Goal: Task Accomplishment & Management: Complete application form

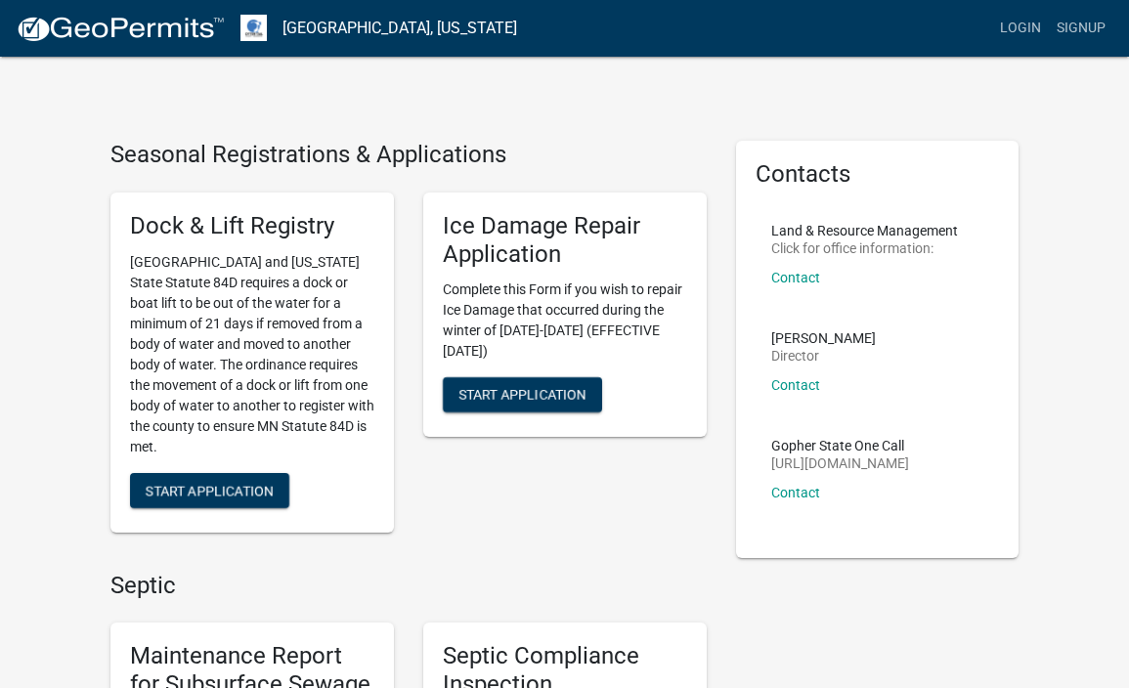
scroll to position [837, 0]
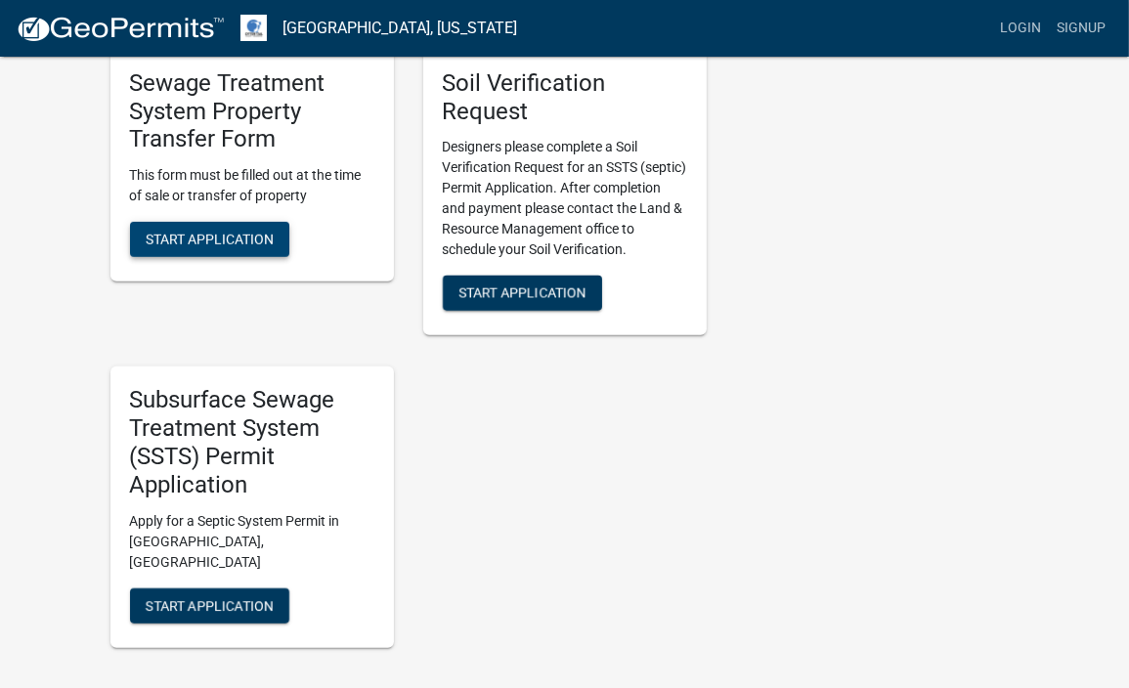
click at [224, 234] on span "Start Application" at bounding box center [210, 240] width 128 height 16
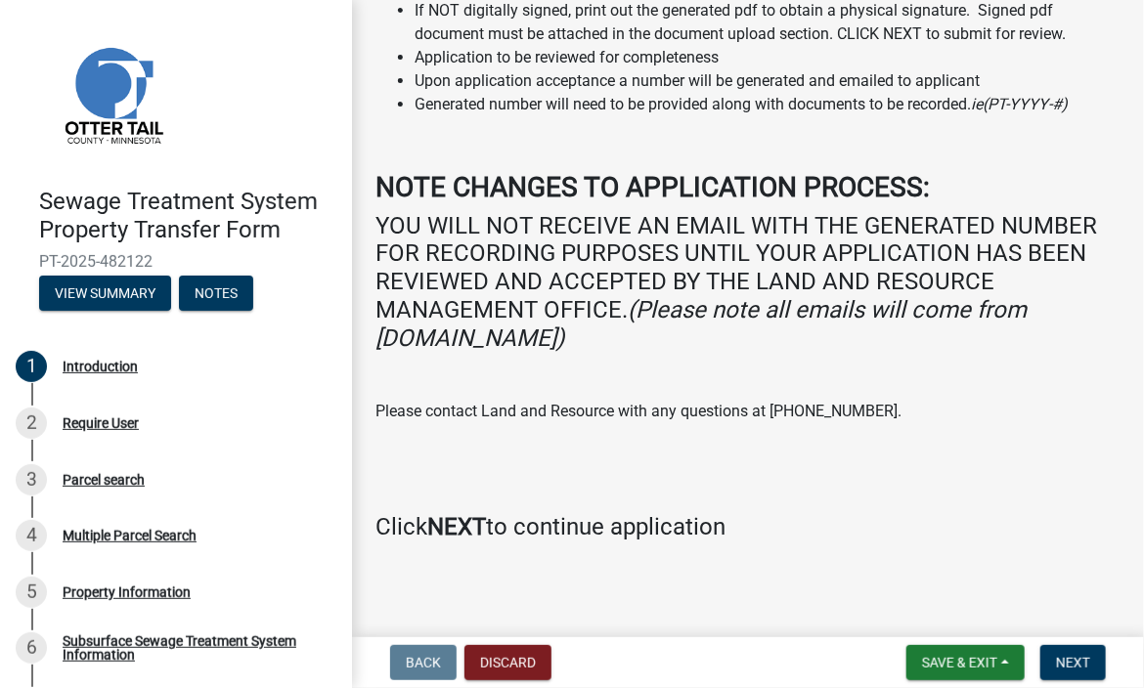
scroll to position [271, 0]
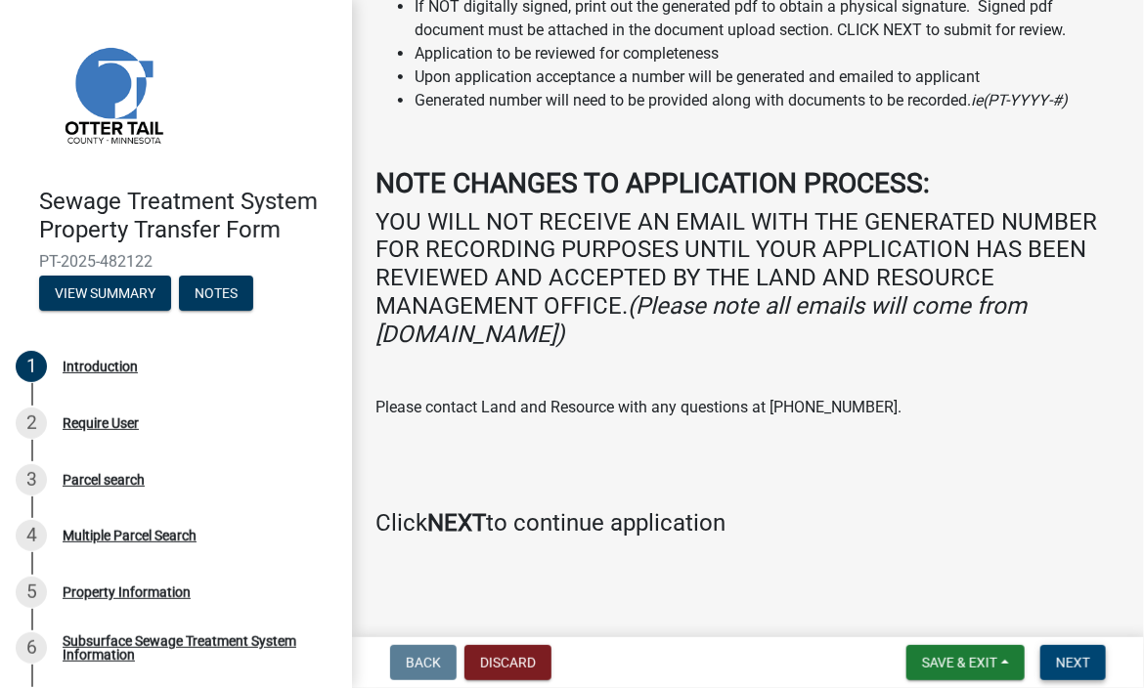
click at [1076, 660] on span "Next" at bounding box center [1073, 663] width 34 height 16
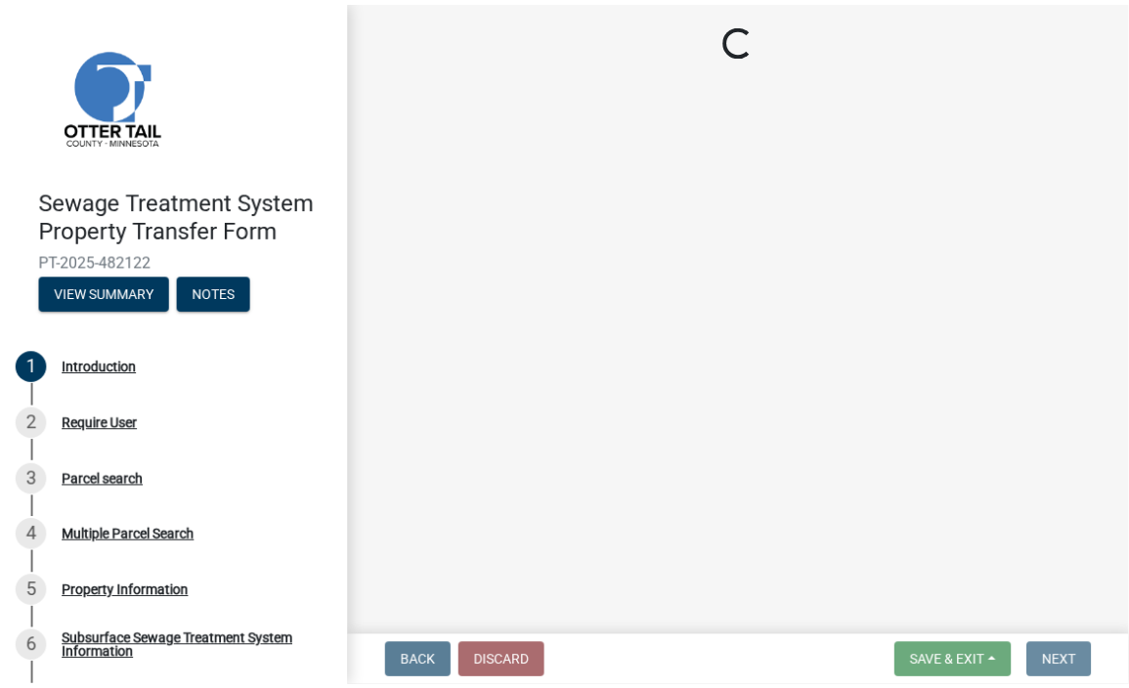
scroll to position [0, 0]
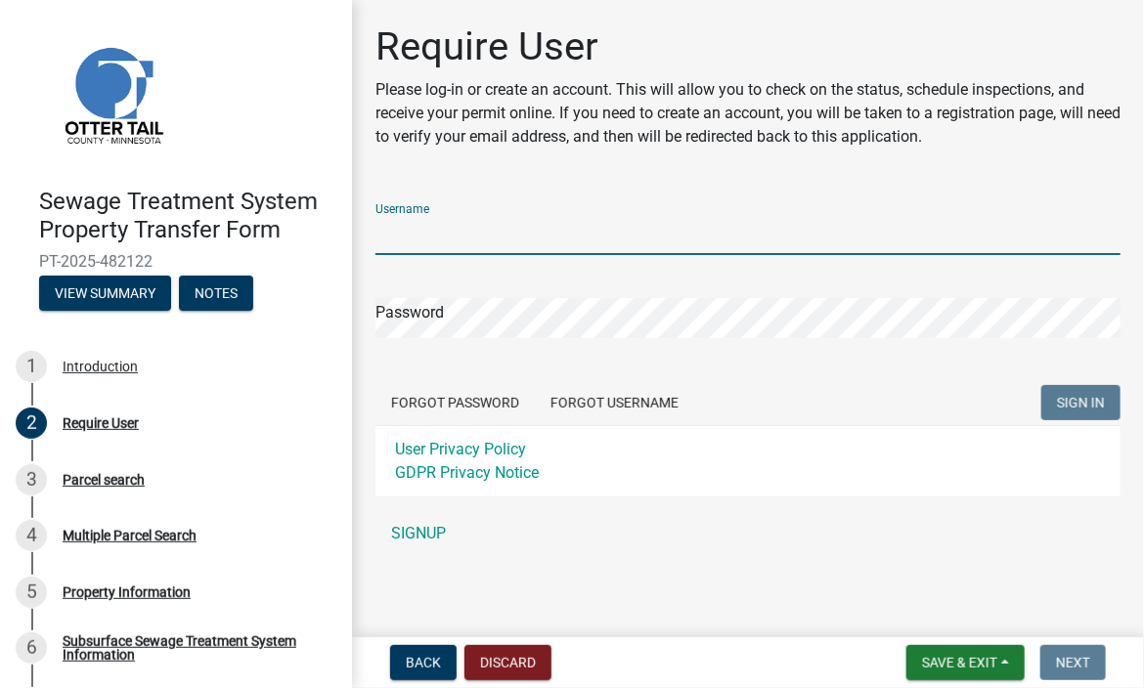
click at [513, 232] on input "Username" at bounding box center [748, 235] width 745 height 40
type input "[PERSON_NAME]"
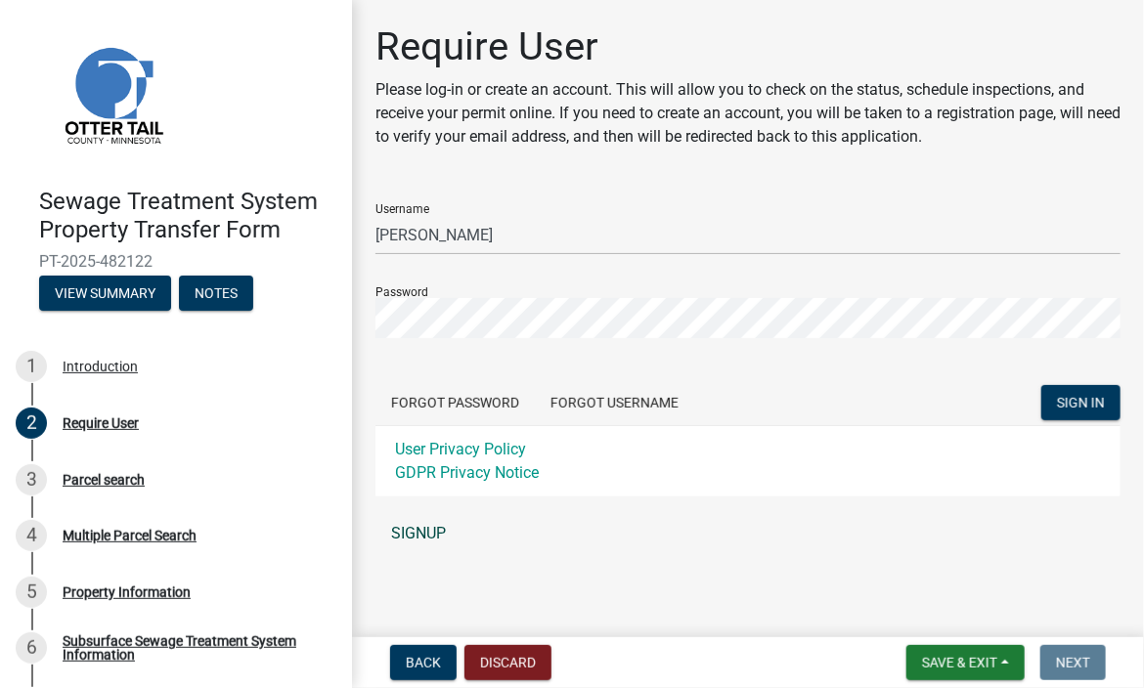
click at [415, 530] on link "SIGNUP" at bounding box center [748, 533] width 745 height 39
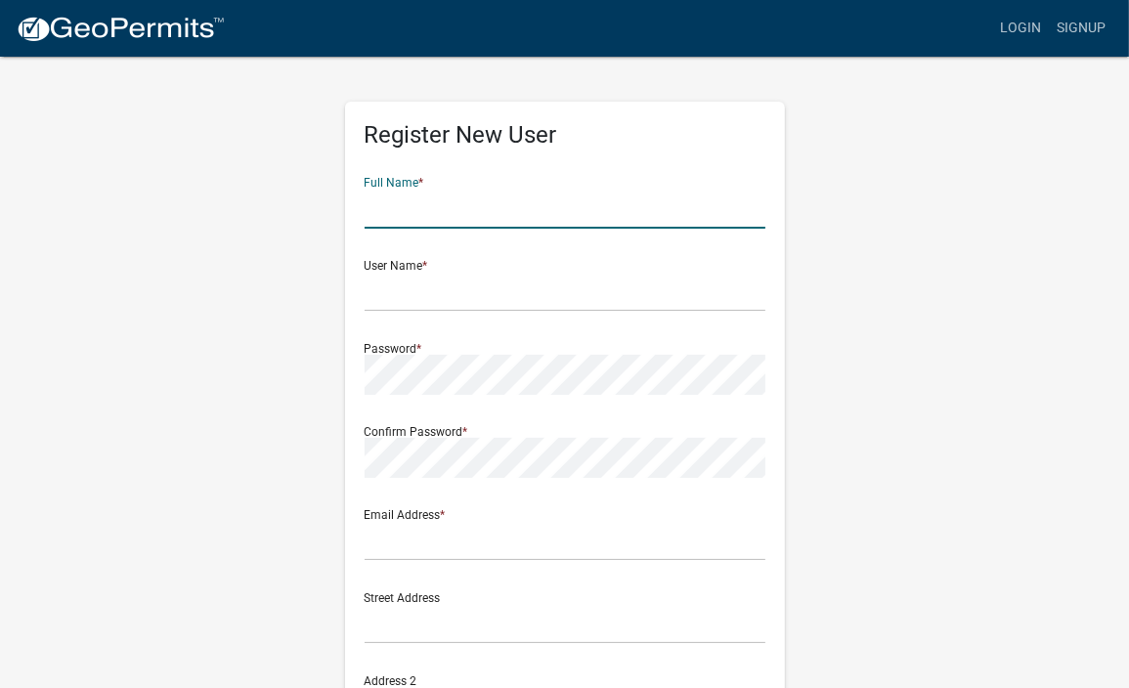
click at [471, 203] on input "text" at bounding box center [565, 209] width 401 height 40
type input "Betty Jo Resley"
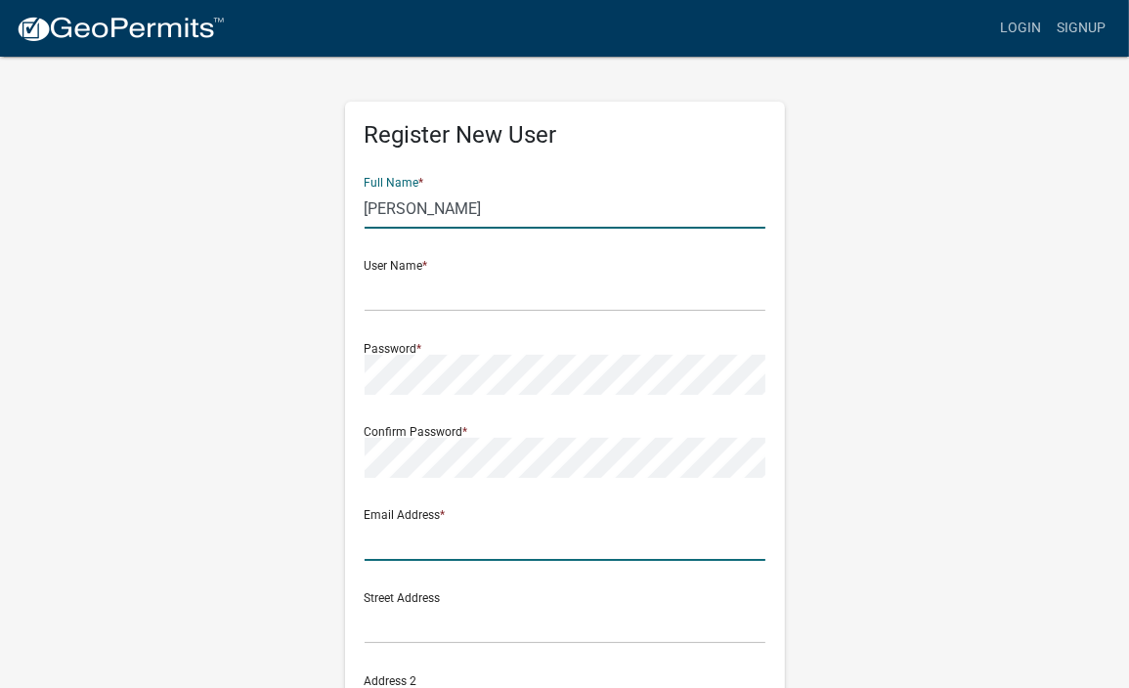
type input "bettyresley2@gmail.com"
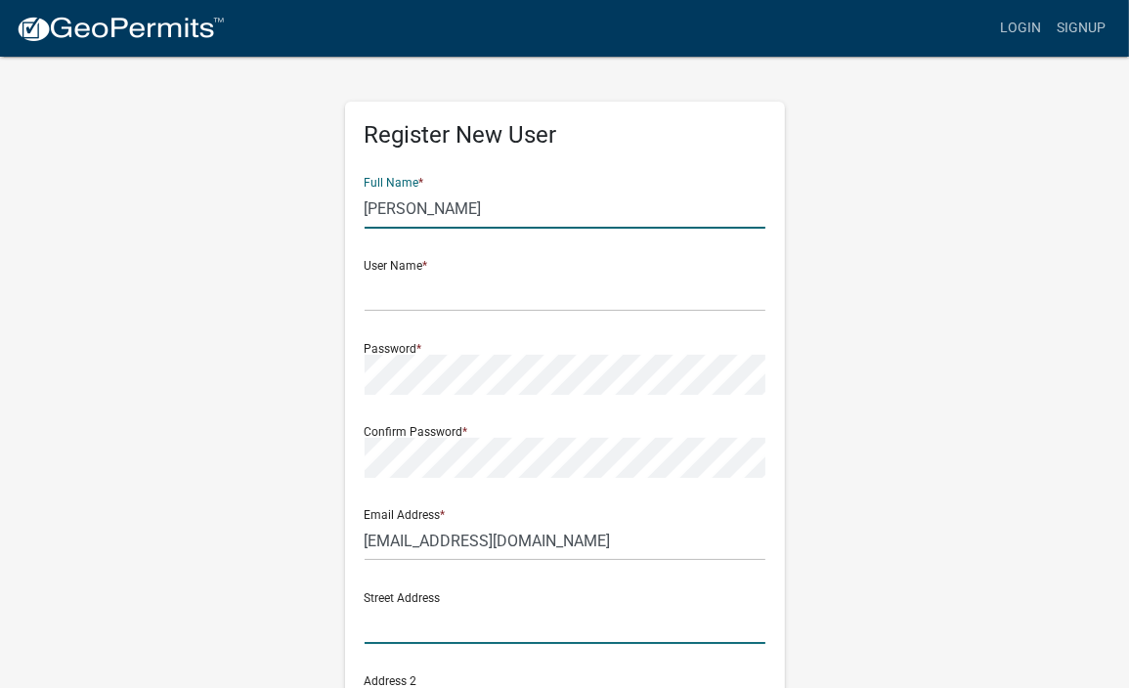
type input "29920 W 119TH ST"
type input "Olathe"
type input "KS"
type input "66061"
type input "9133022440"
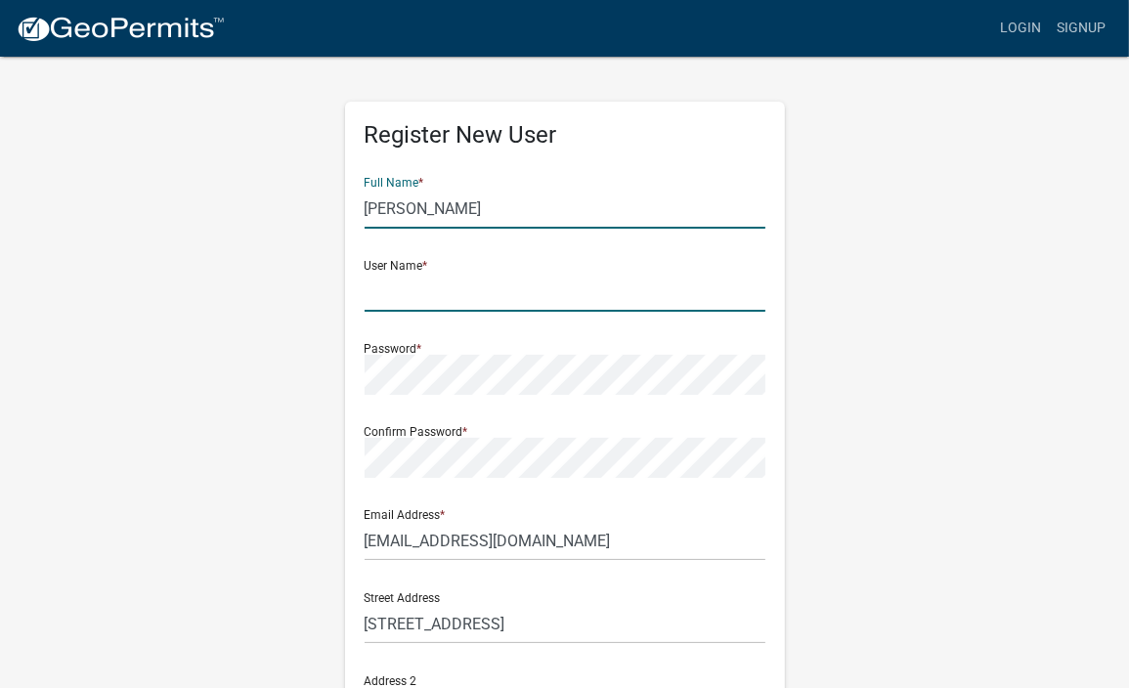
click at [466, 289] on input "text" at bounding box center [565, 292] width 401 height 40
type input "k"
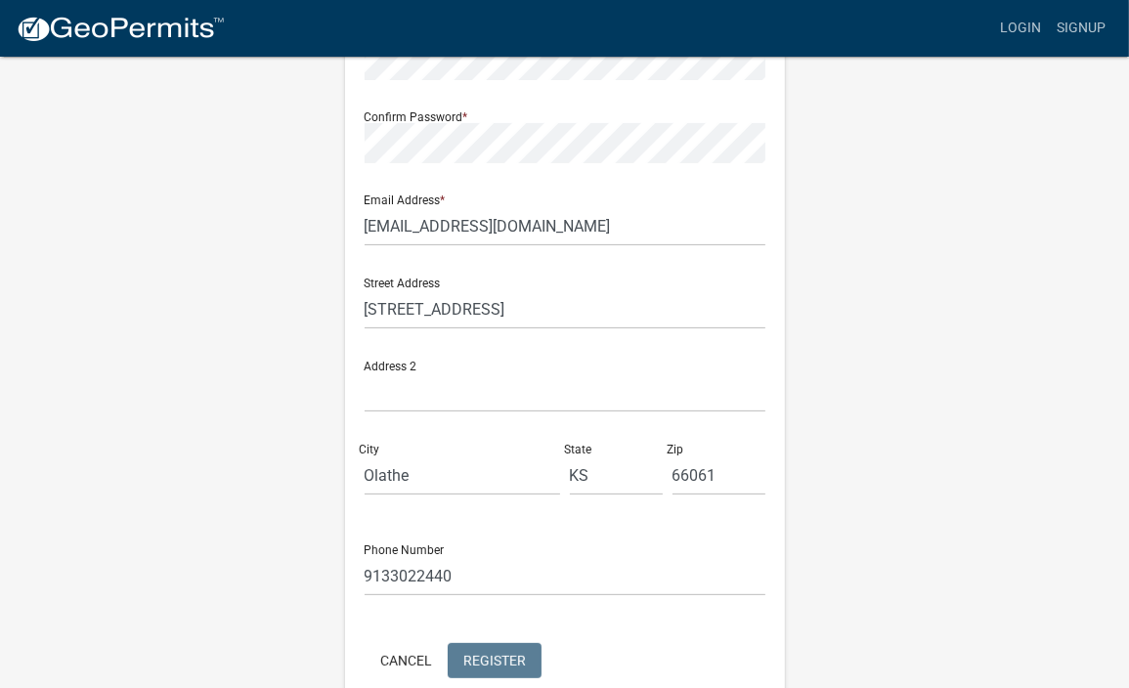
scroll to position [391, 0]
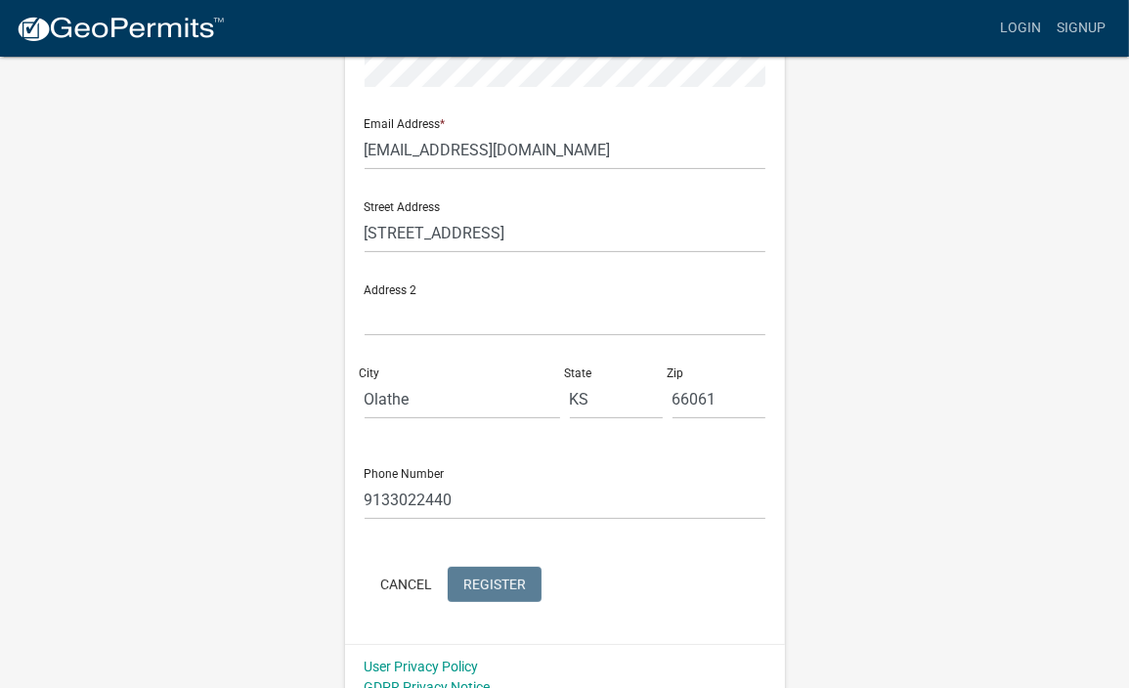
type input "[PERSON_NAME]"
click at [535, 324] on input "text" at bounding box center [565, 316] width 401 height 40
type input "29920 W. 119th Street"
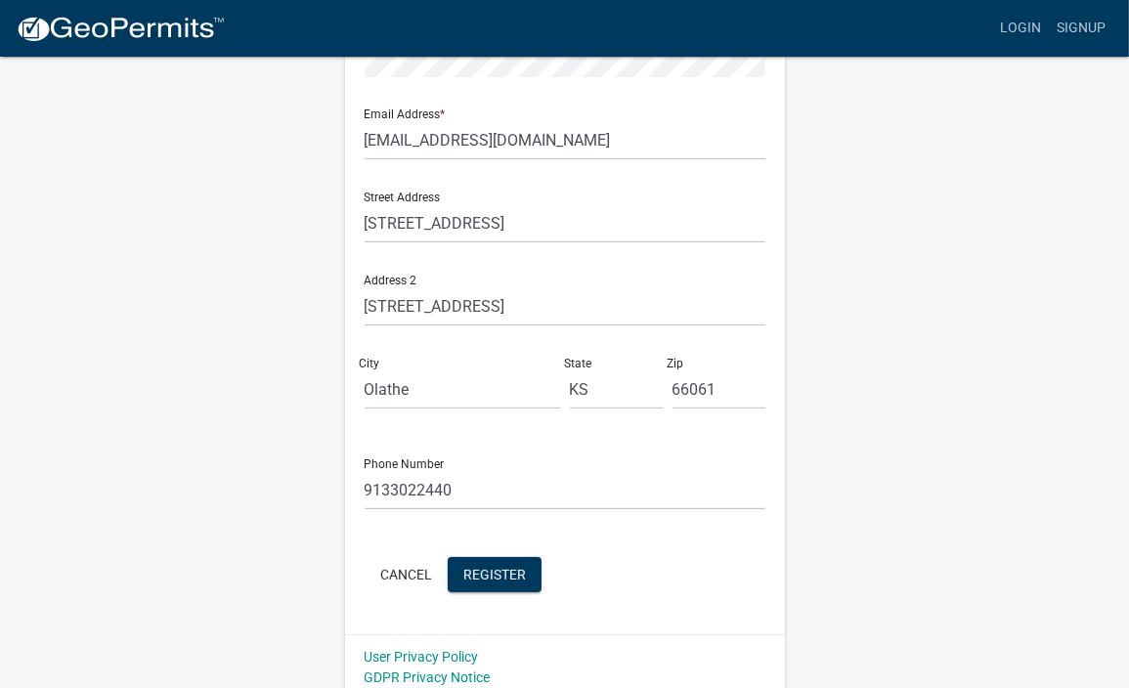
scroll to position [412, 0]
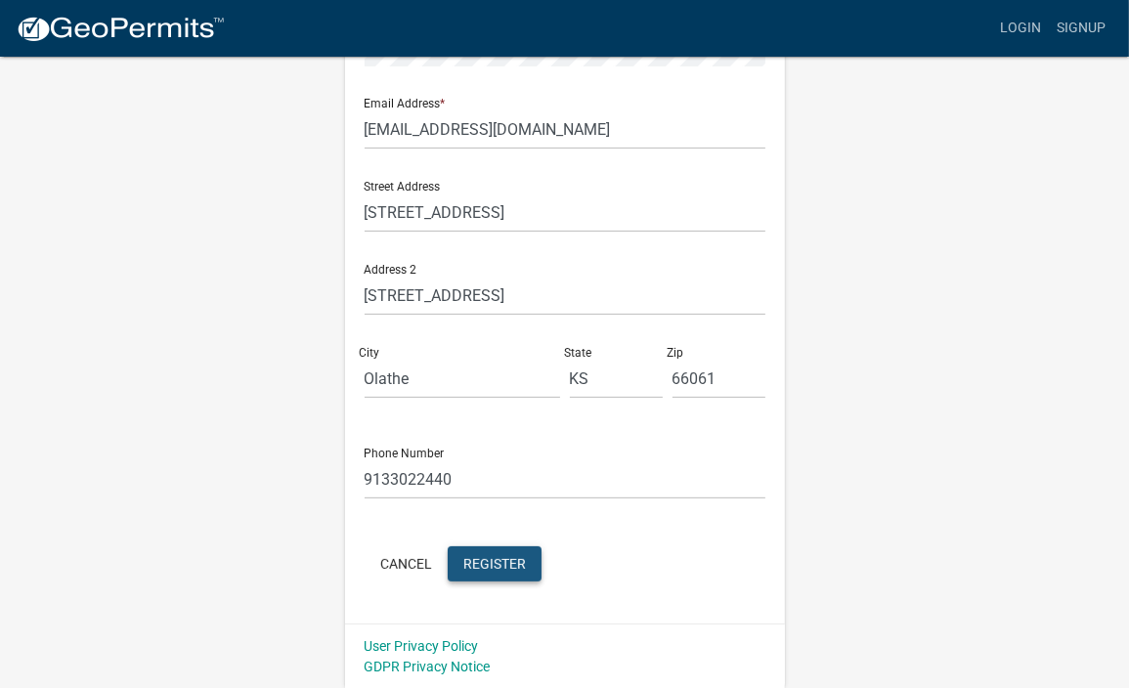
click at [500, 558] on span "Register" at bounding box center [495, 563] width 63 height 16
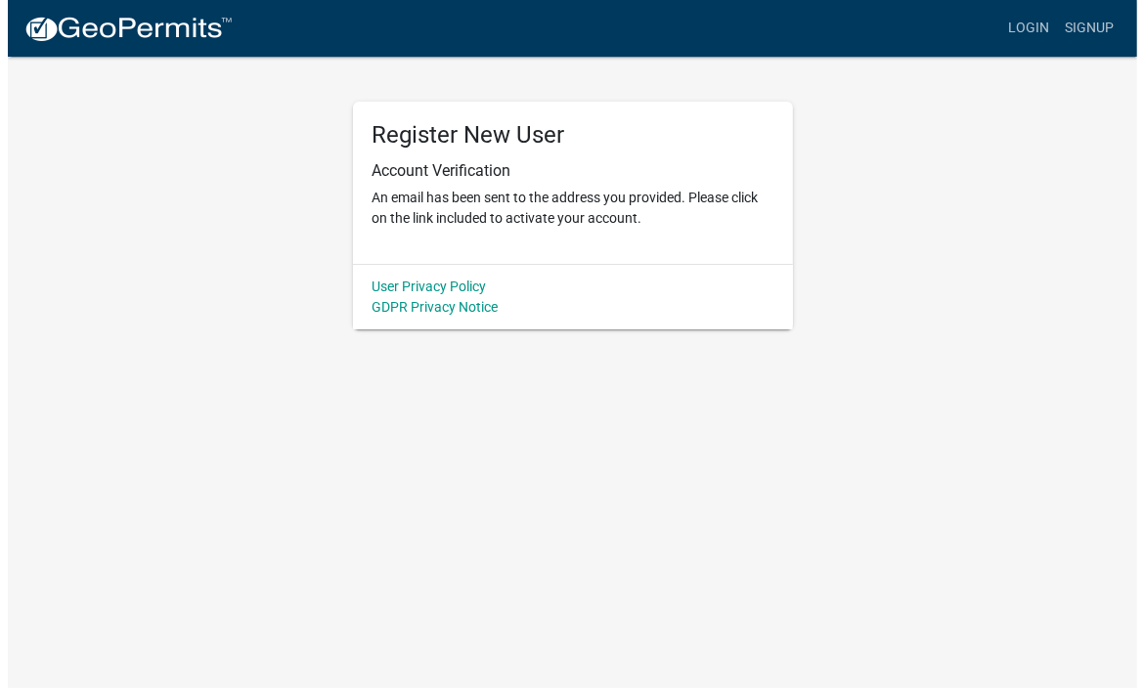
scroll to position [0, 0]
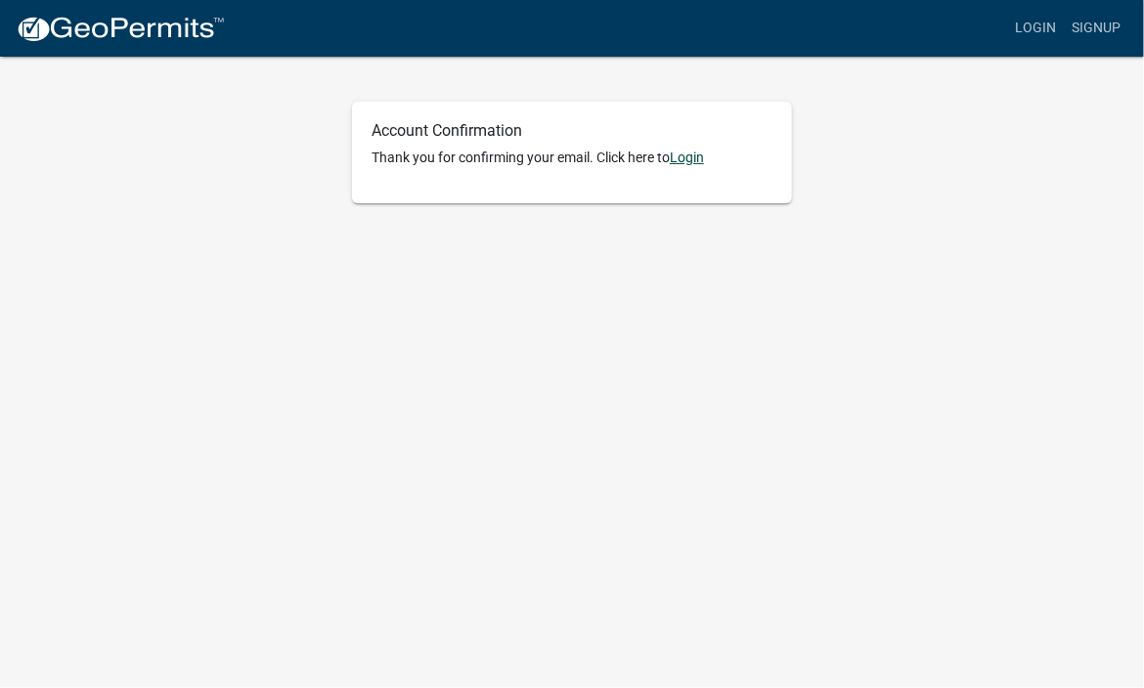
click at [688, 159] on link "Login" at bounding box center [687, 158] width 34 height 16
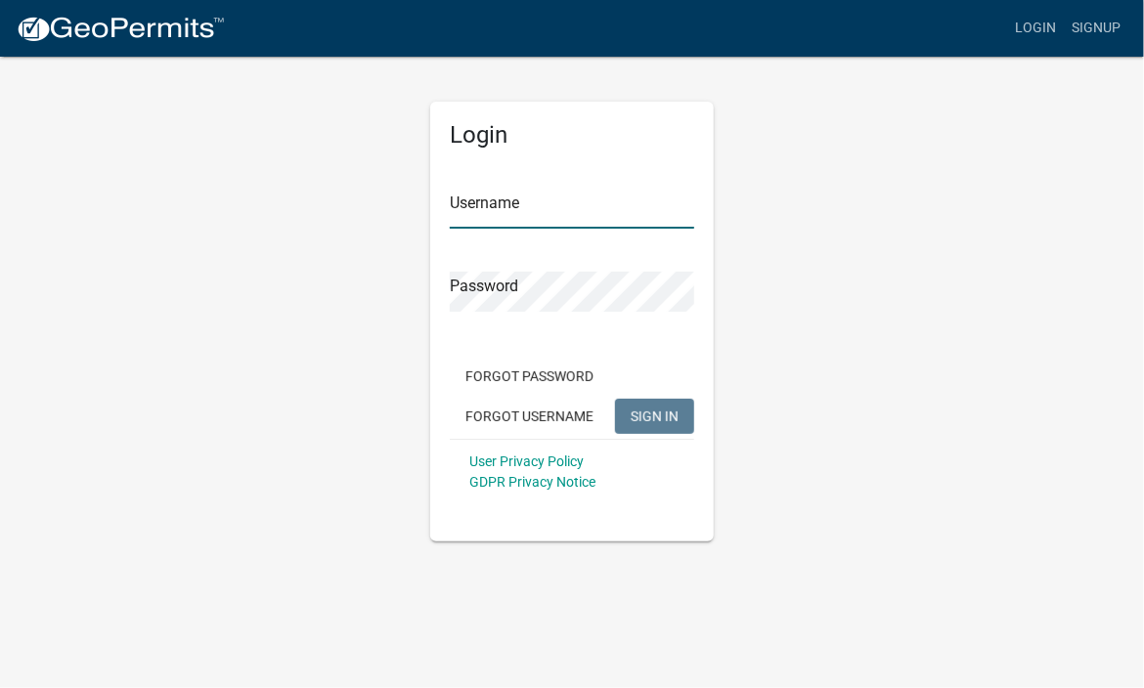
type input "[PERSON_NAME]"
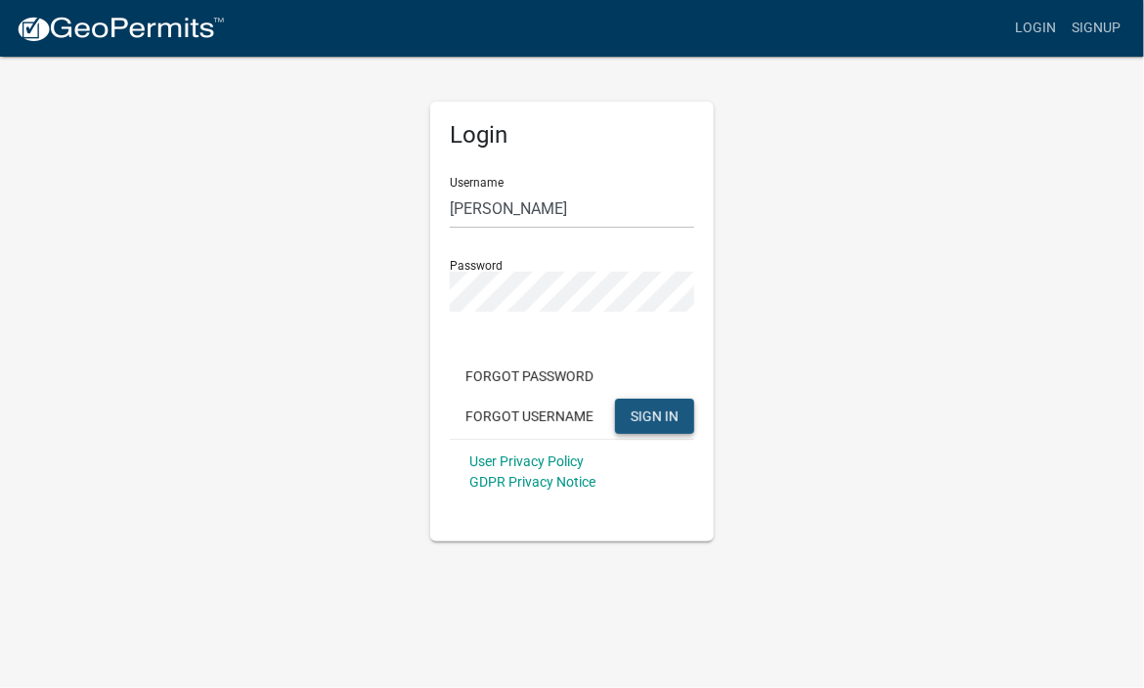
click at [669, 409] on span "SIGN IN" at bounding box center [655, 416] width 48 height 16
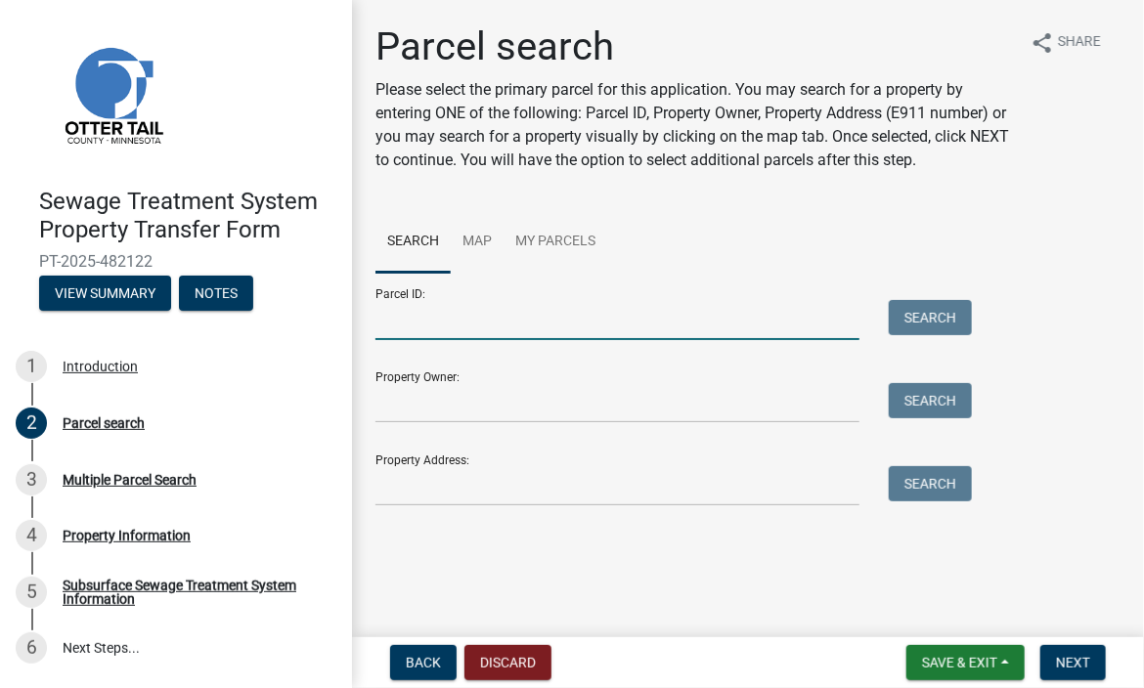
click at [466, 314] on input "Parcel ID:" at bounding box center [618, 320] width 484 height 40
type input "29000990255000"
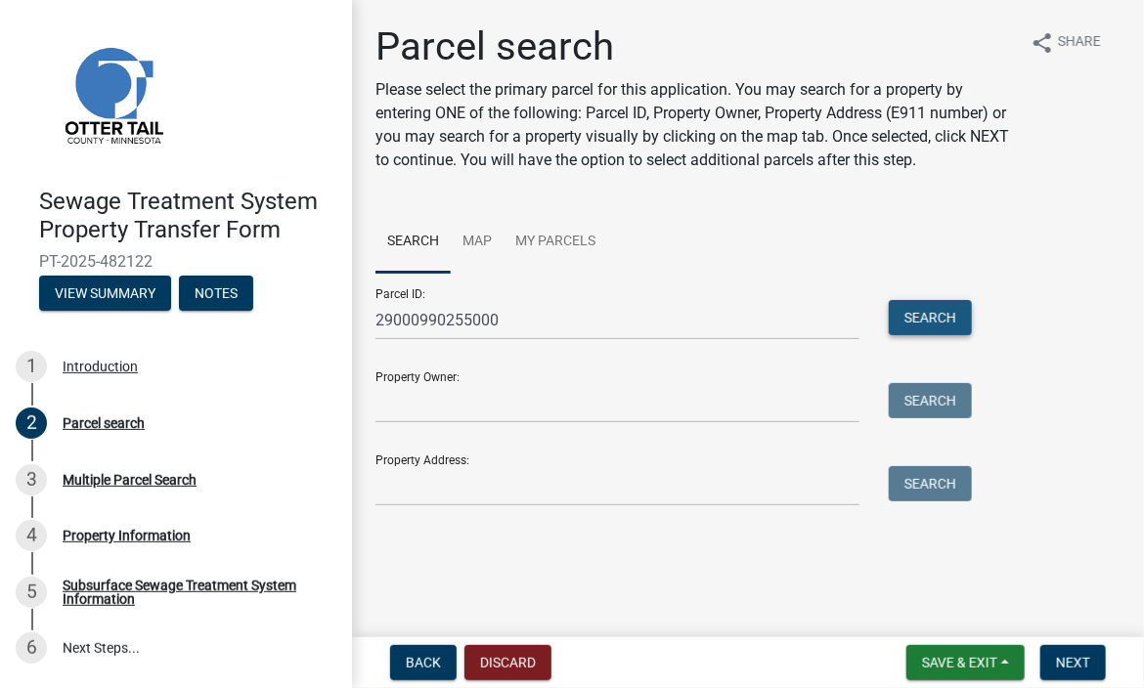
click at [951, 321] on button "Search" at bounding box center [930, 317] width 83 height 35
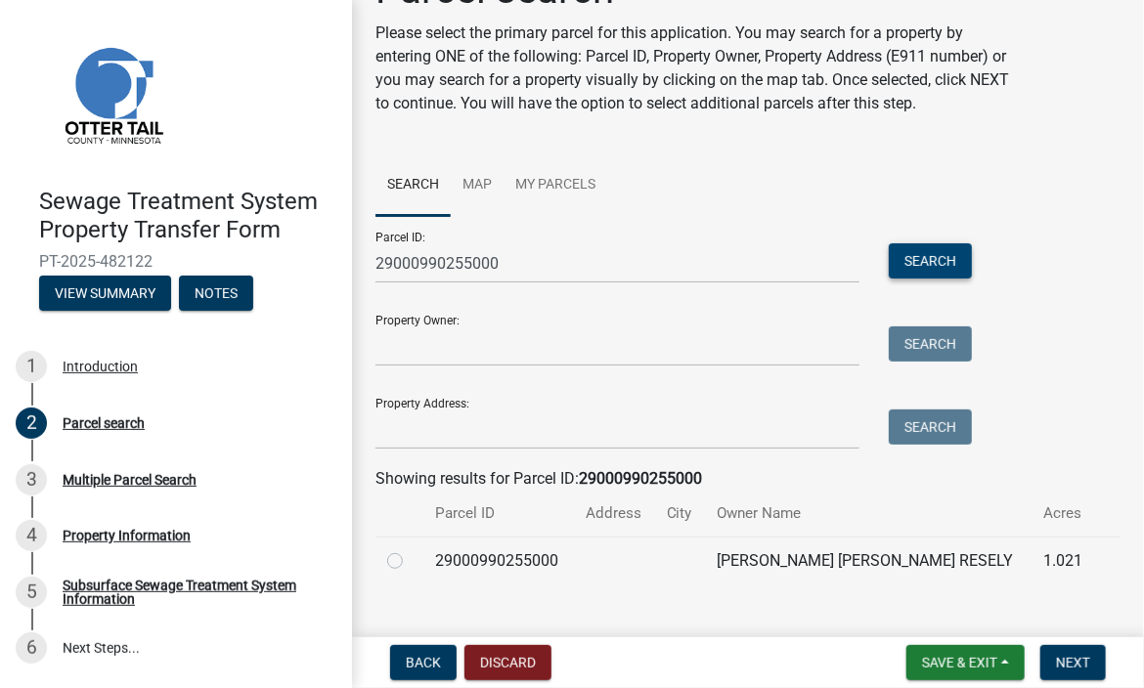
scroll to position [87, 0]
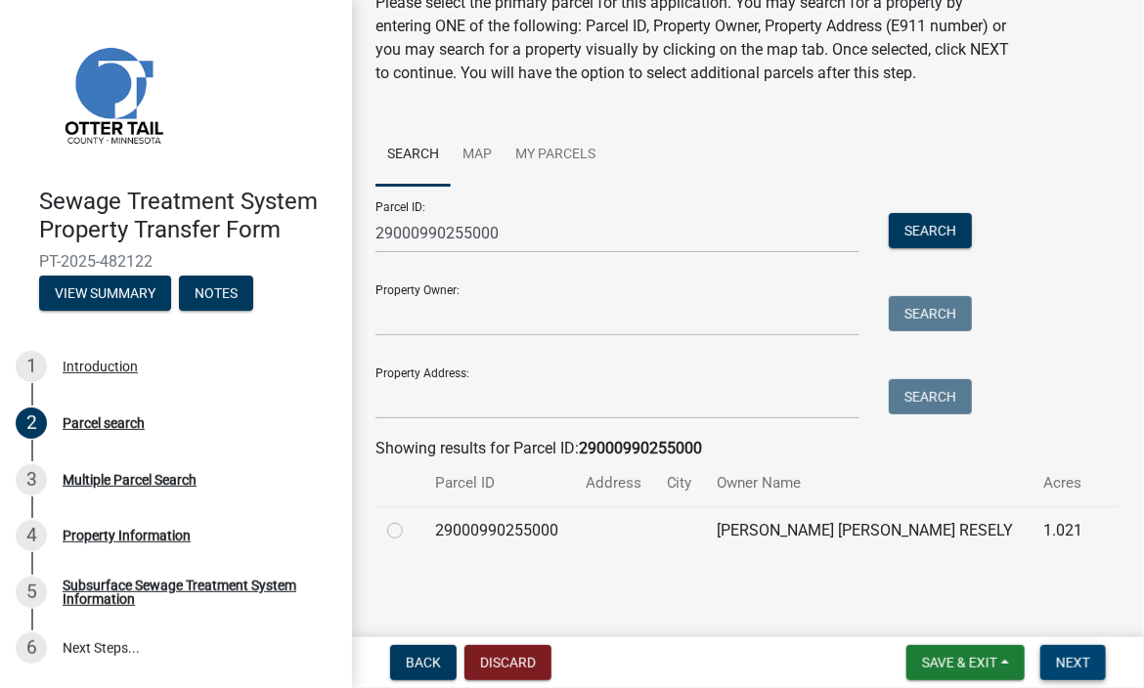
click at [1073, 662] on span "Next" at bounding box center [1073, 663] width 34 height 16
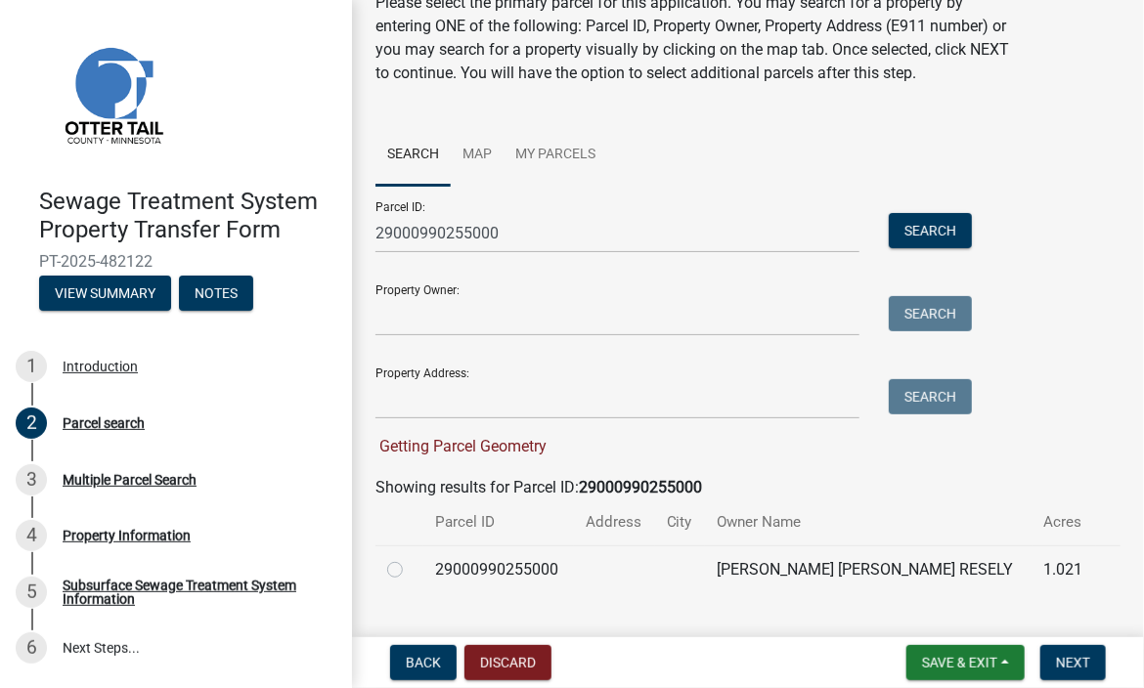
click at [411, 558] on label at bounding box center [411, 558] width 0 height 0
click at [411, 568] on input "radio" at bounding box center [417, 564] width 13 height 13
radio input "true"
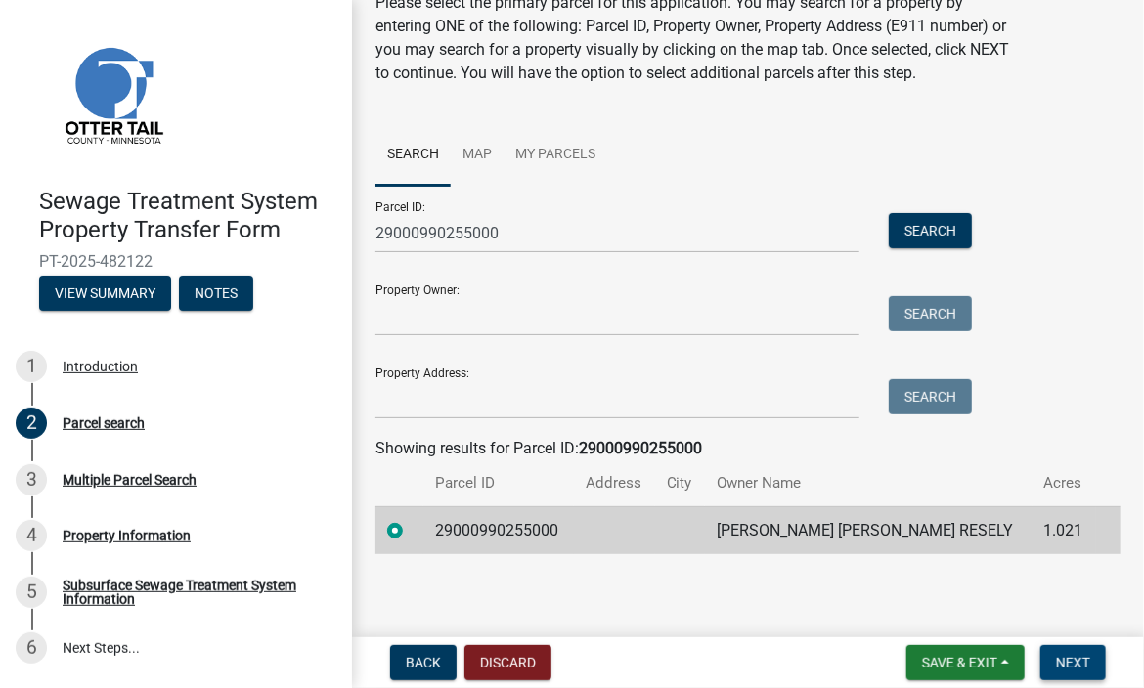
click at [1065, 660] on span "Next" at bounding box center [1073, 663] width 34 height 16
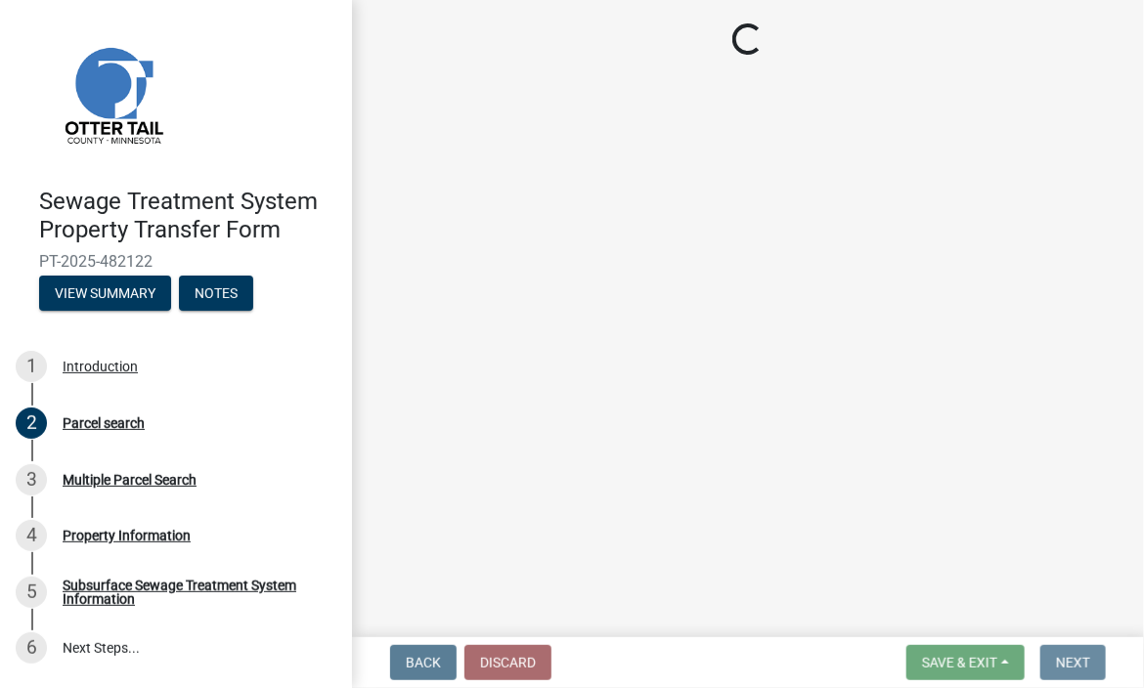
scroll to position [0, 0]
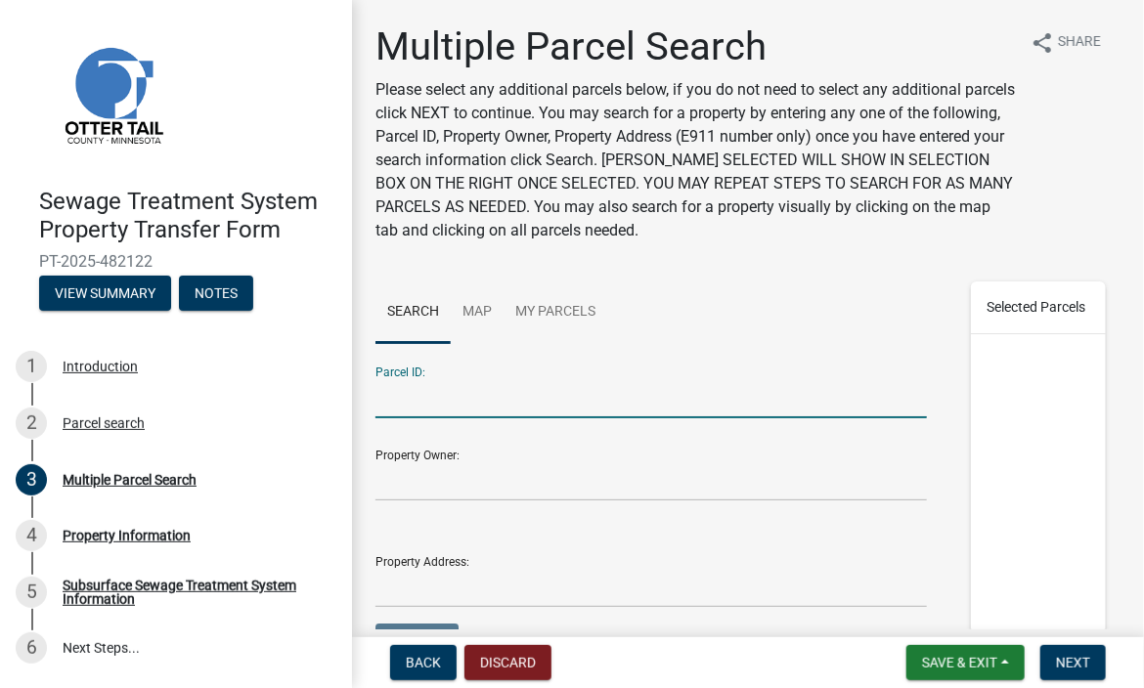
click at [485, 408] on input "Parcel ID:" at bounding box center [652, 398] width 552 height 40
type input "29000330229002"
click at [376, 624] on button "Search" at bounding box center [417, 641] width 83 height 35
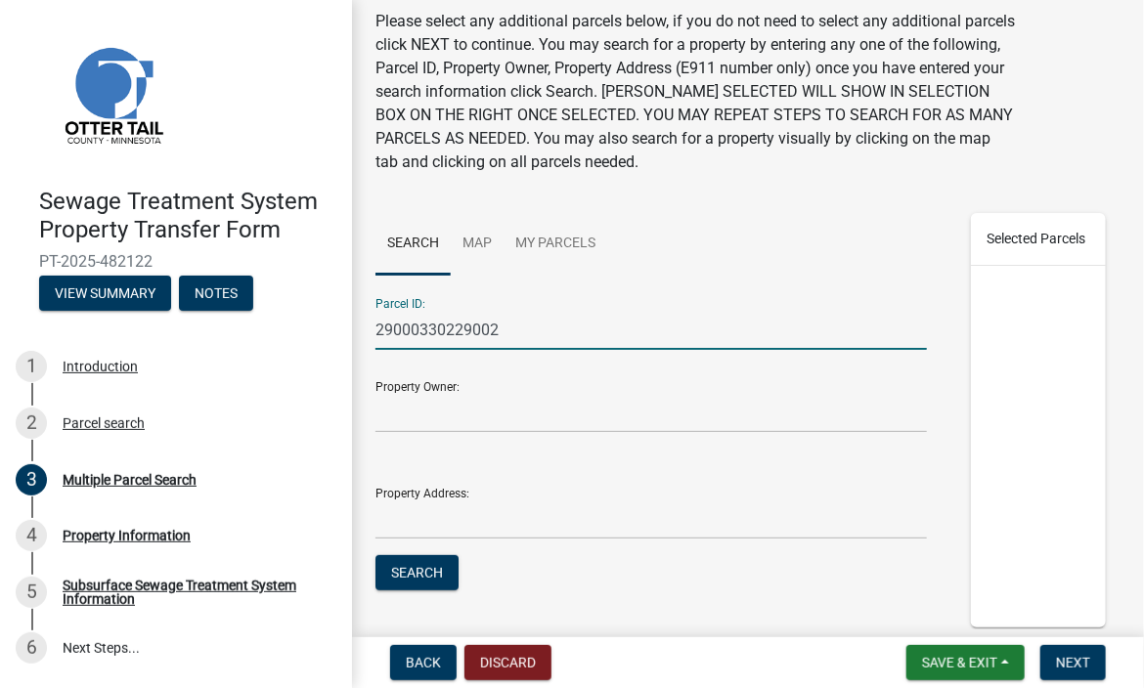
scroll to position [98, 0]
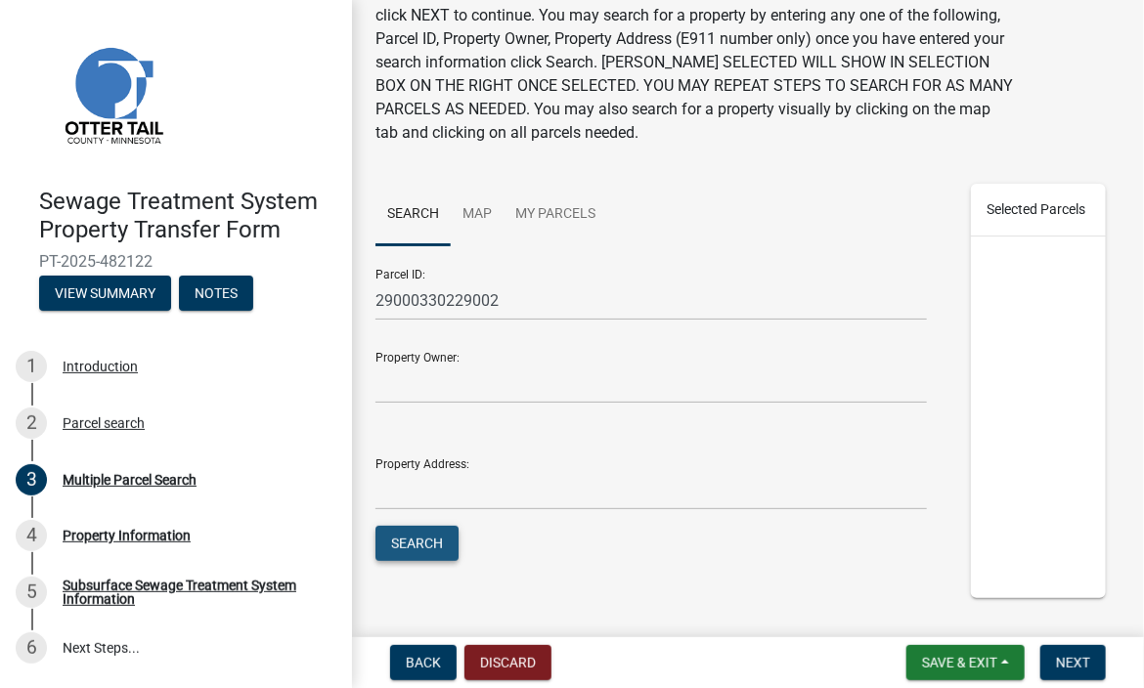
click at [427, 544] on button "Search" at bounding box center [417, 543] width 83 height 35
click at [426, 544] on button "Search" at bounding box center [417, 543] width 83 height 35
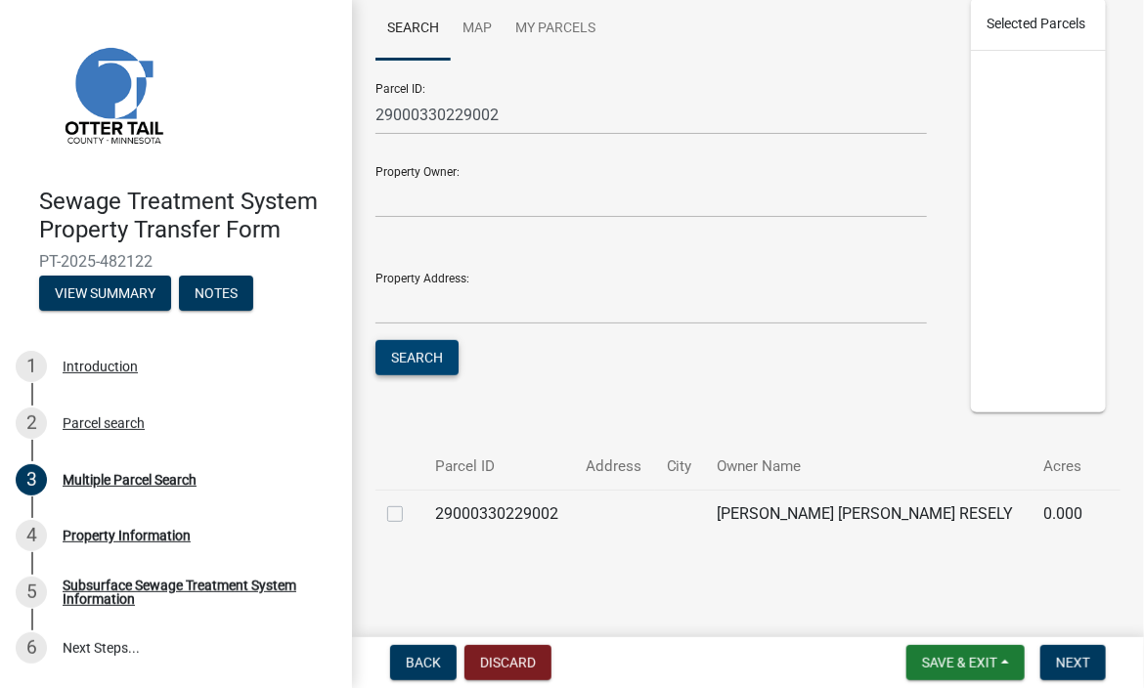
scroll to position [303, 0]
click at [411, 503] on label at bounding box center [411, 503] width 0 height 0
click at [411, 511] on input "checkbox" at bounding box center [417, 509] width 13 height 13
checkbox input "true"
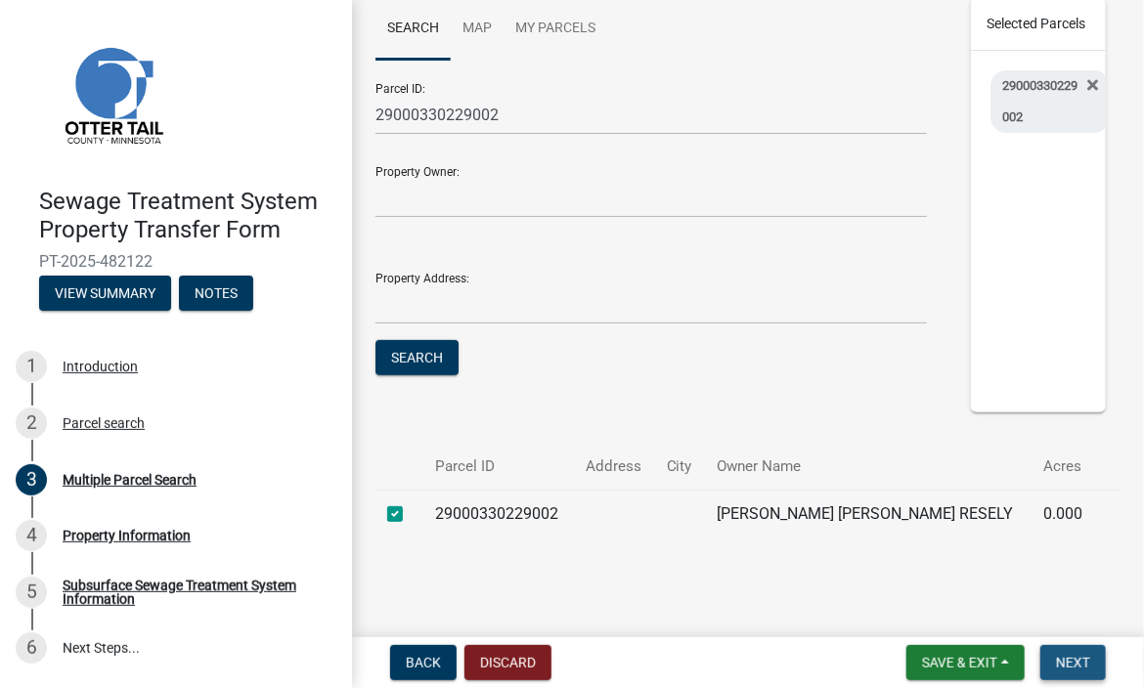
click at [1078, 664] on span "Next" at bounding box center [1073, 663] width 34 height 16
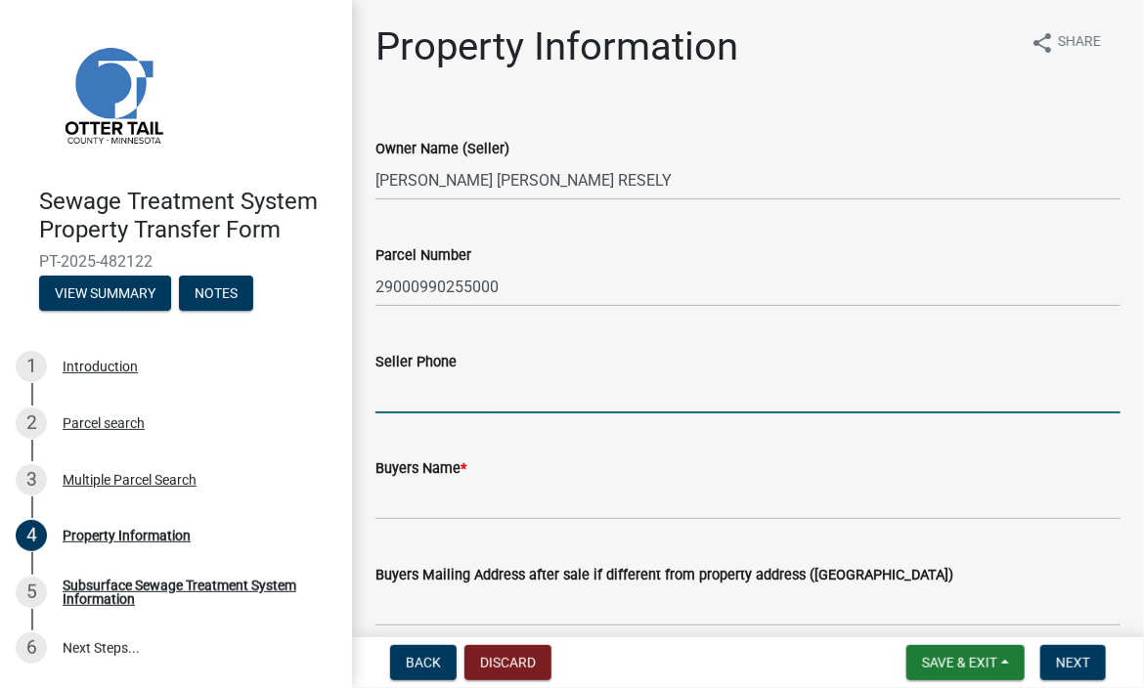
click at [462, 393] on input "Seller Phone" at bounding box center [748, 394] width 745 height 40
type input "9133022440"
type input "29920 W 119TH ST"
type input "29920 W. 119th Street"
type input "bettyresley2@gmail.com"
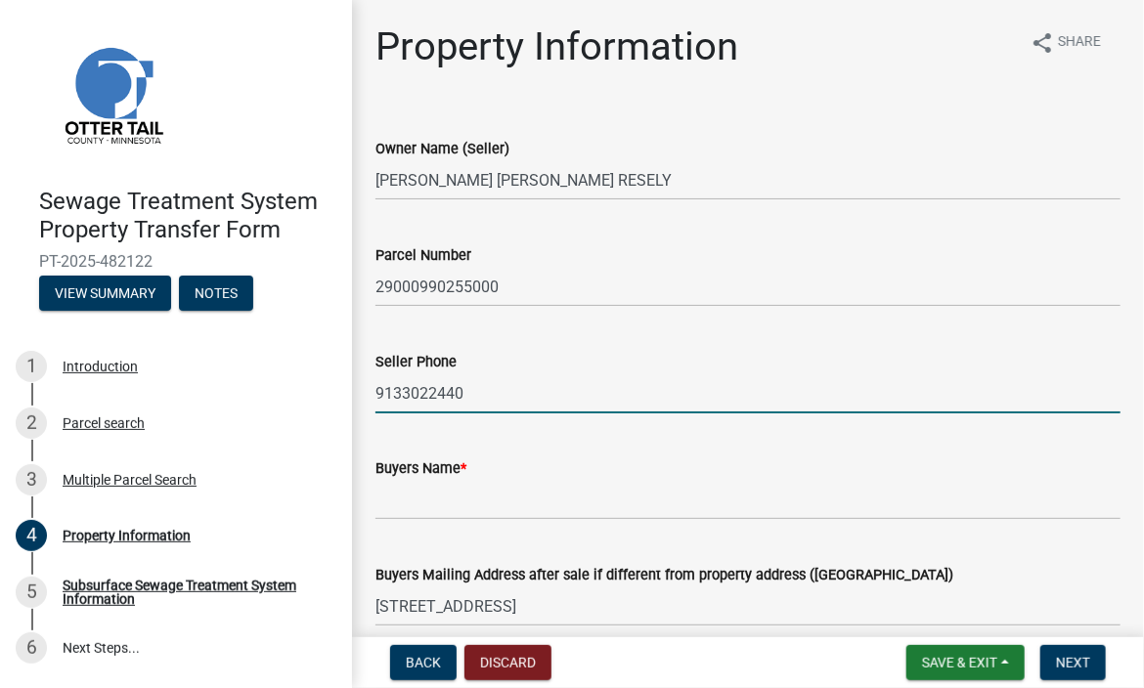
type input "bettyresley2@gmail.com"
click at [465, 508] on input "Buyers Name *" at bounding box center [748, 500] width 745 height 40
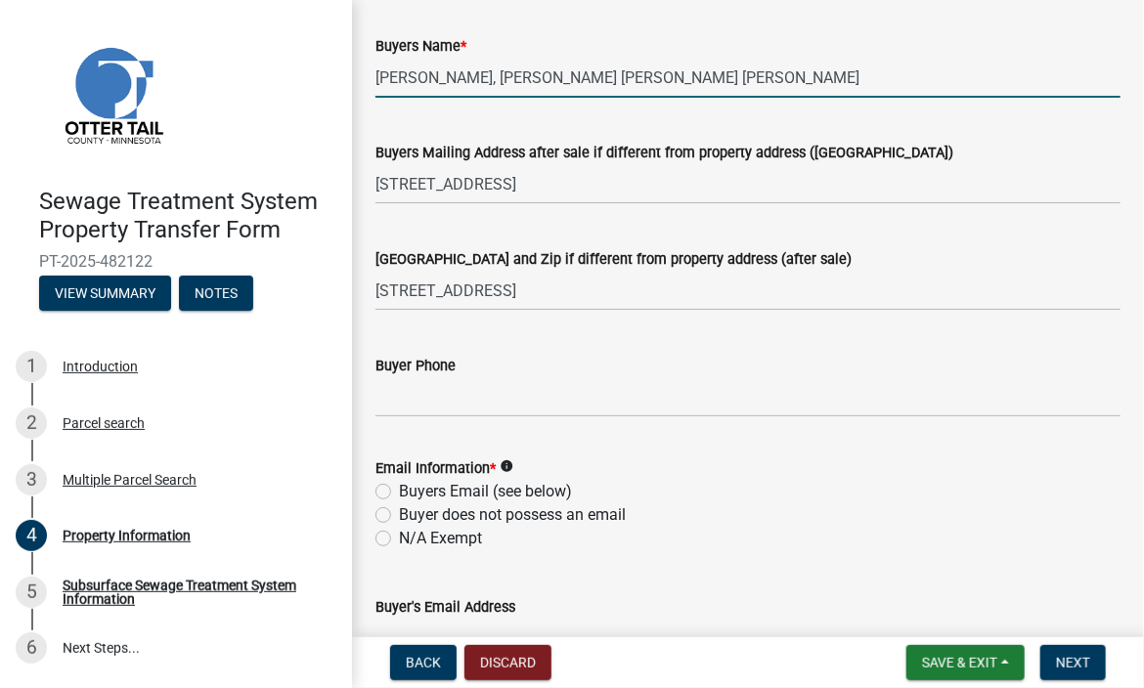
scroll to position [489, 0]
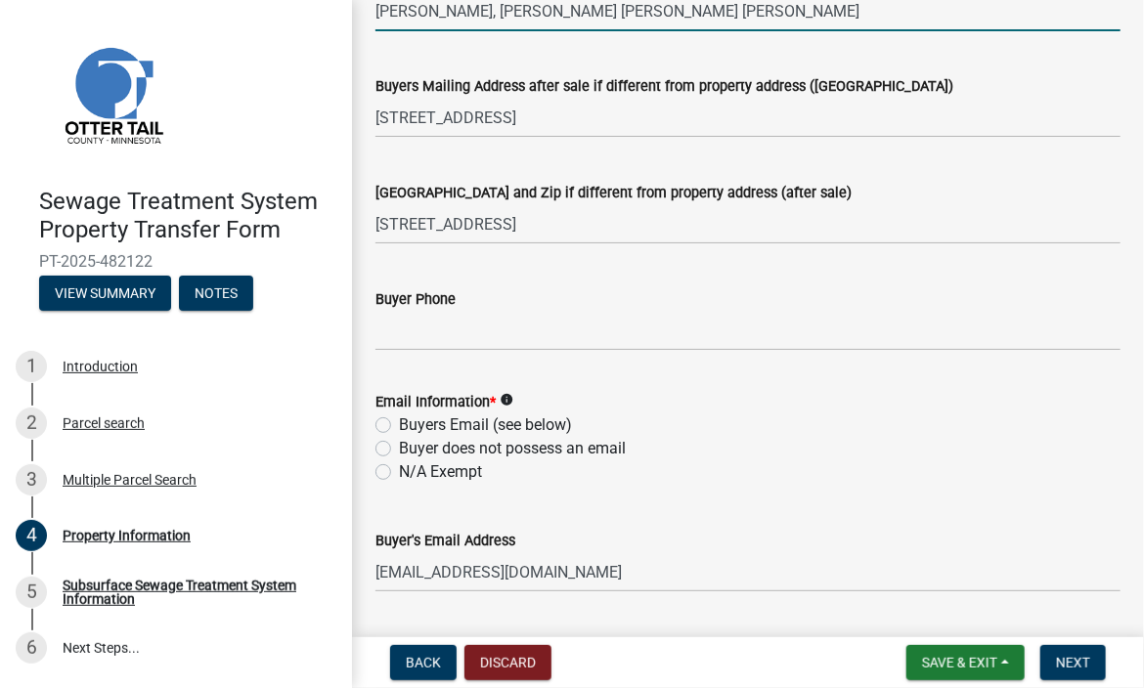
type input "Betty Jo Resley, Michelle Lynn Czerw, Nicole Elizabeth Senecaut"
click at [467, 334] on input "Buyer Phone" at bounding box center [748, 331] width 745 height 40
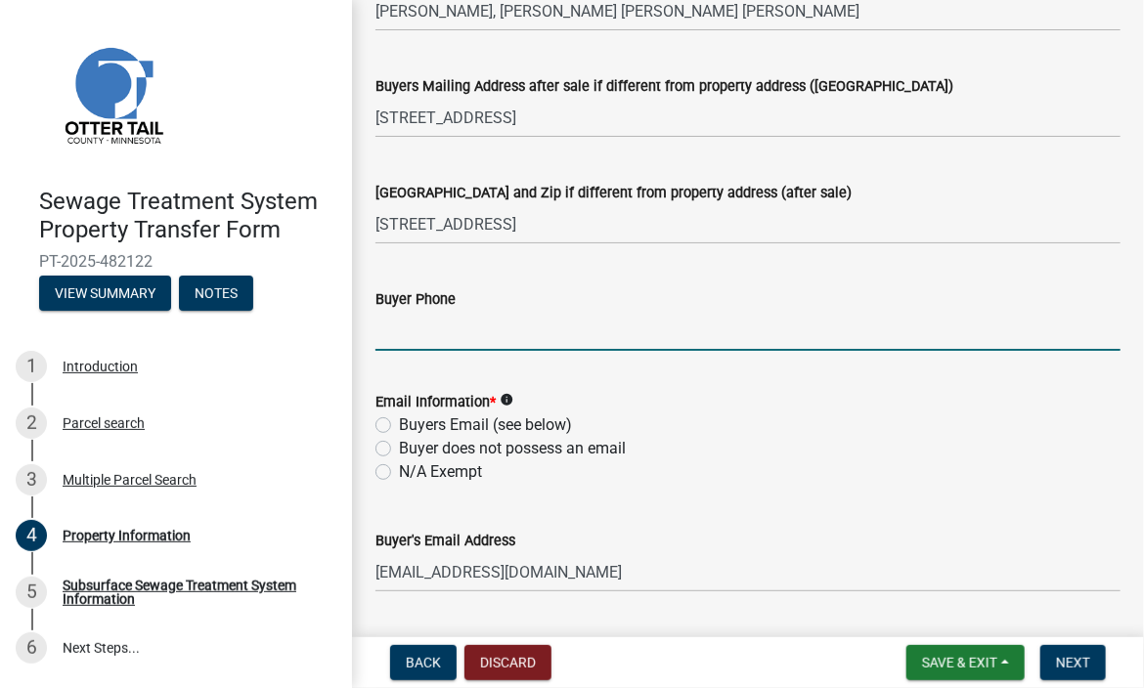
type input "9133022440"
click at [399, 421] on label "Buyers Email (see below)" at bounding box center [485, 425] width 173 height 23
click at [399, 421] on input "Buyers Email (see below)" at bounding box center [405, 420] width 13 height 13
radio input "true"
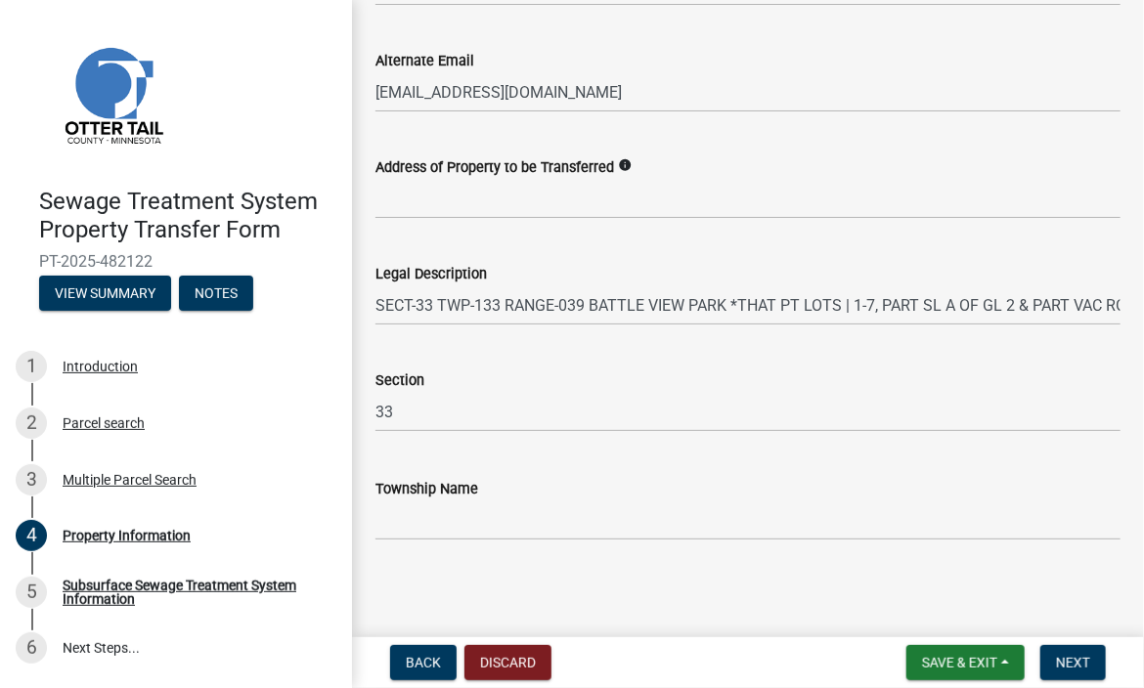
scroll to position [1079, 0]
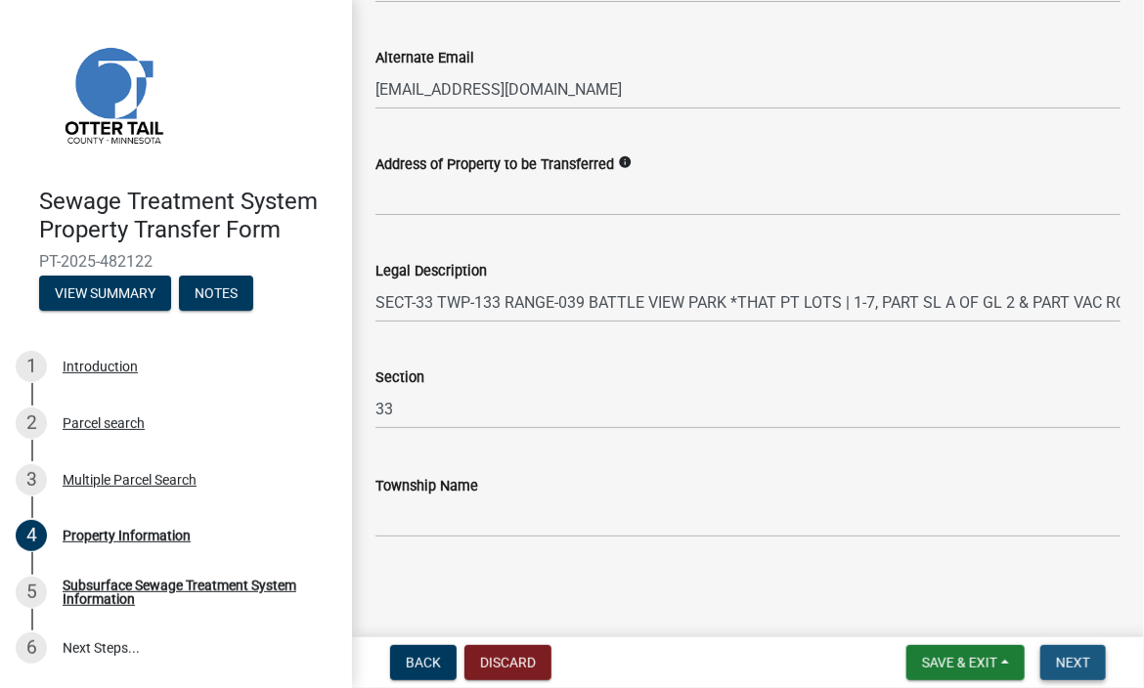
click at [1070, 668] on span "Next" at bounding box center [1073, 663] width 34 height 16
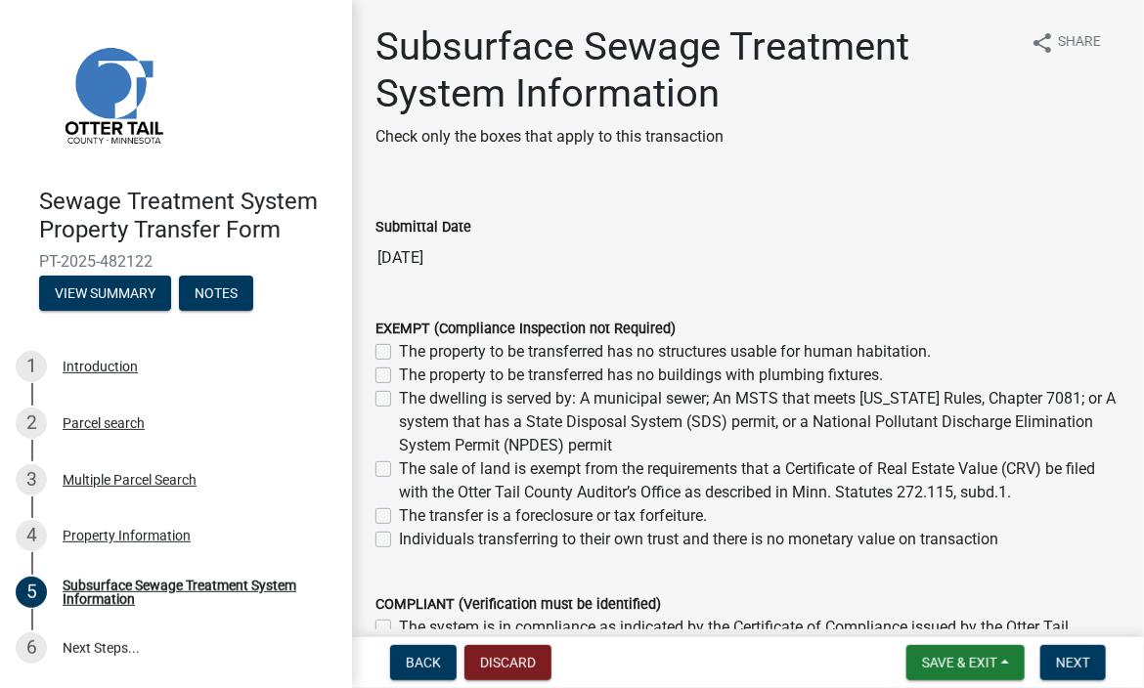
click at [399, 350] on label "The property to be transferred has no structures usable for human habitation." at bounding box center [665, 351] width 532 height 23
click at [399, 350] on input "The property to be transferred has no structures usable for human habitation." at bounding box center [405, 346] width 13 height 13
checkbox input "true"
checkbox input "false"
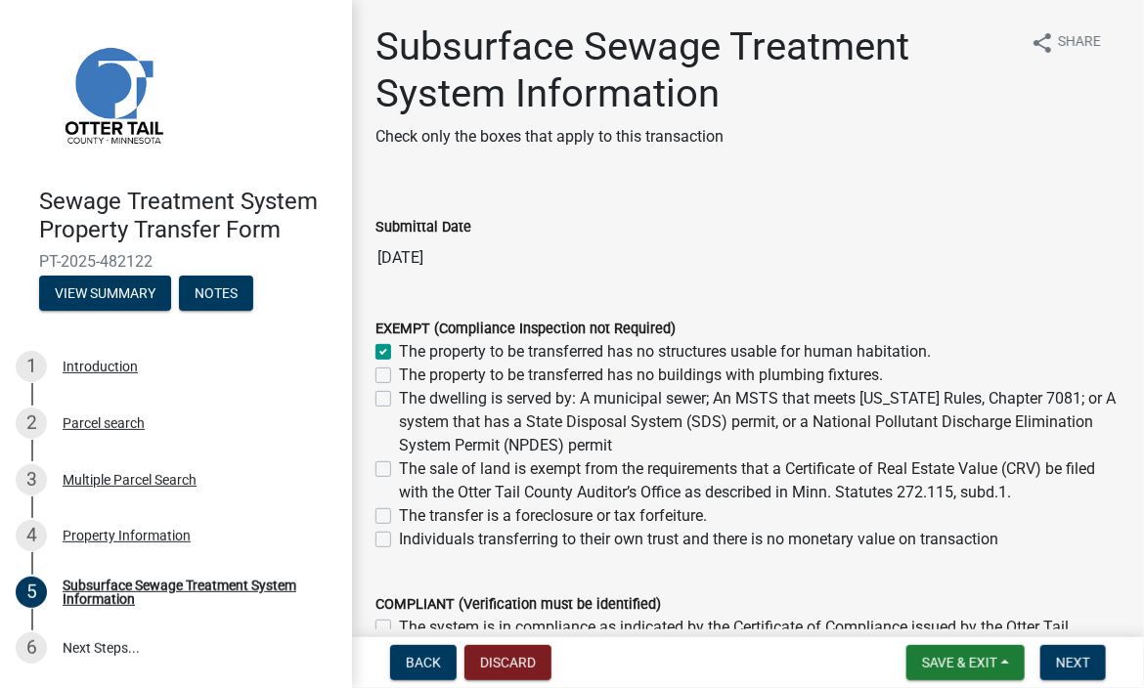
checkbox input "false"
click at [399, 376] on label "The property to be transferred has no buildings with plumbing fixtures." at bounding box center [641, 375] width 484 height 23
click at [399, 376] on input "The property to be transferred has no buildings with plumbing fixtures." at bounding box center [405, 370] width 13 height 13
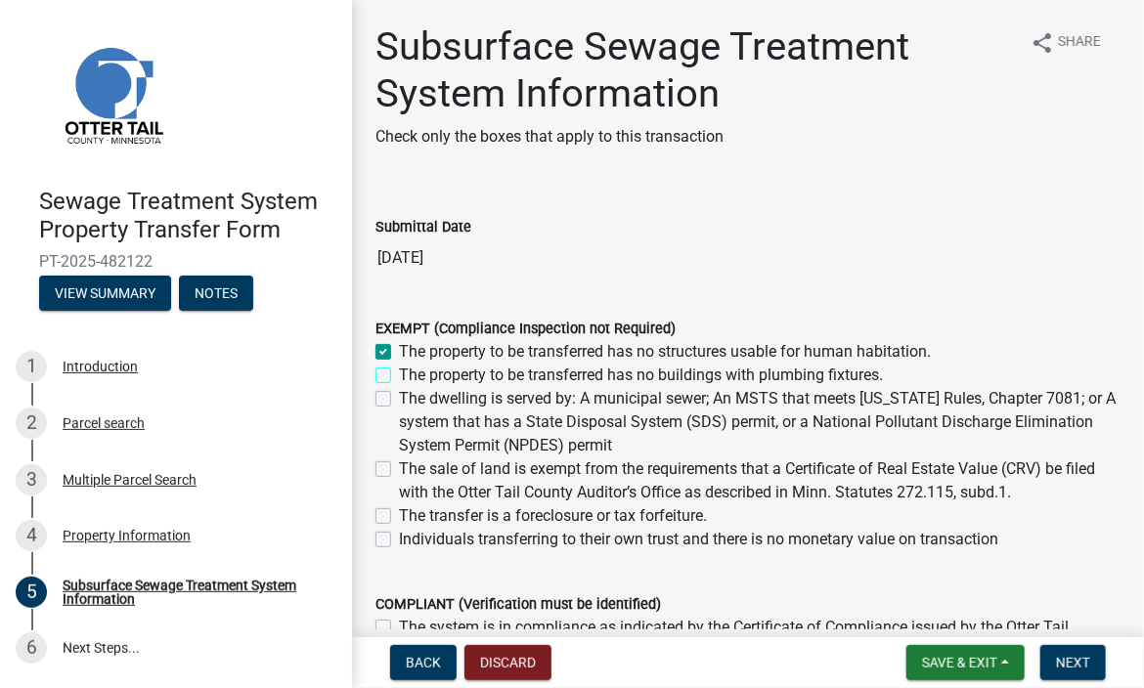
checkbox input "true"
checkbox input "false"
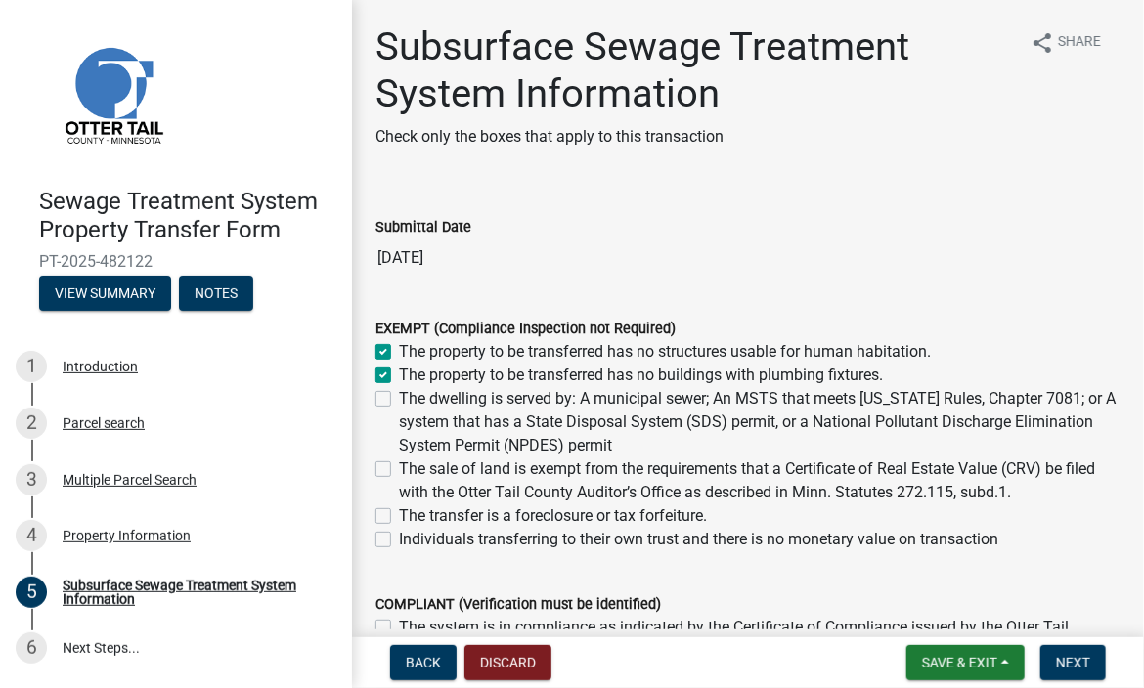
checkbox input "false"
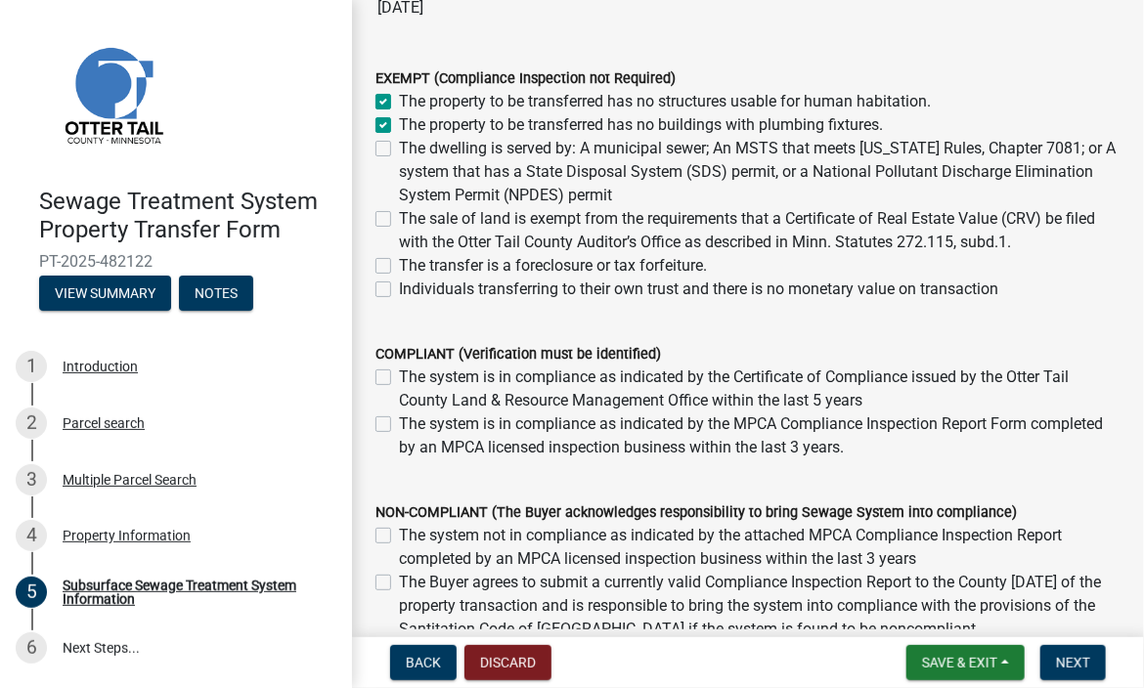
scroll to position [293, 0]
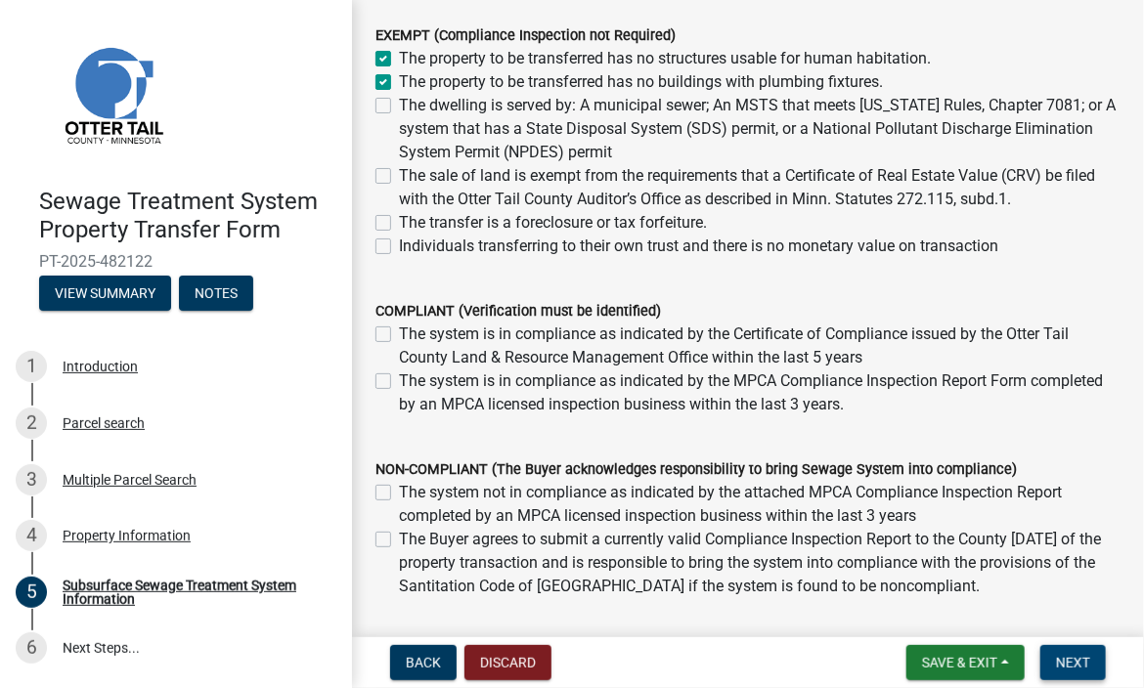
click at [1074, 662] on span "Next" at bounding box center [1073, 663] width 34 height 16
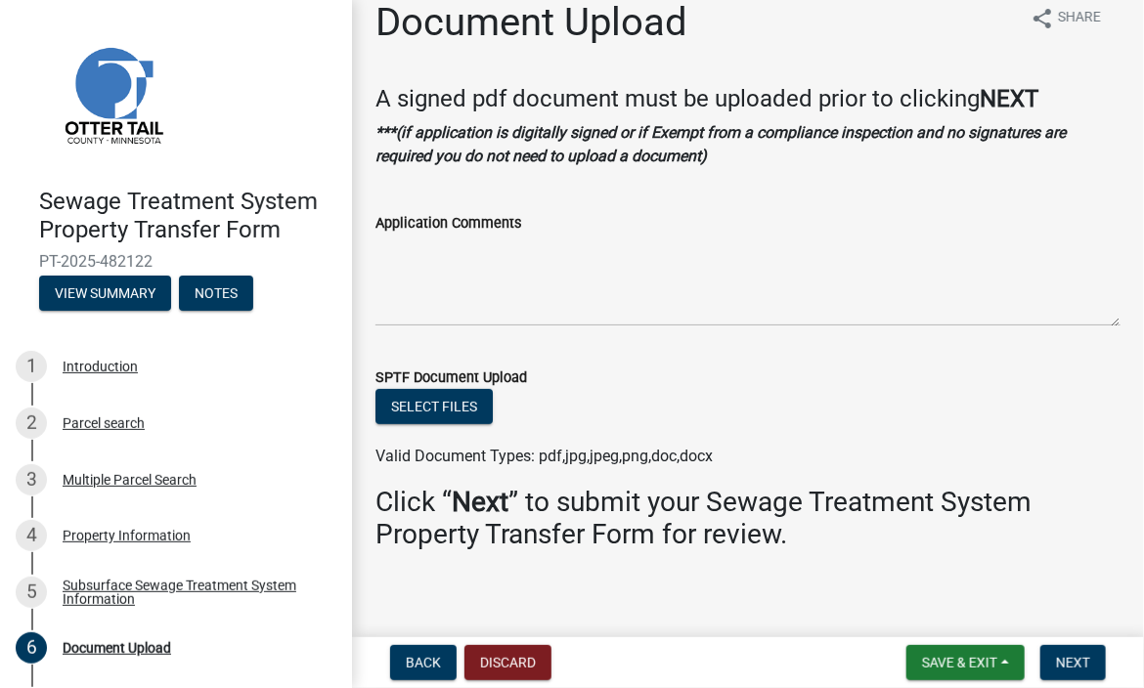
scroll to position [38, 0]
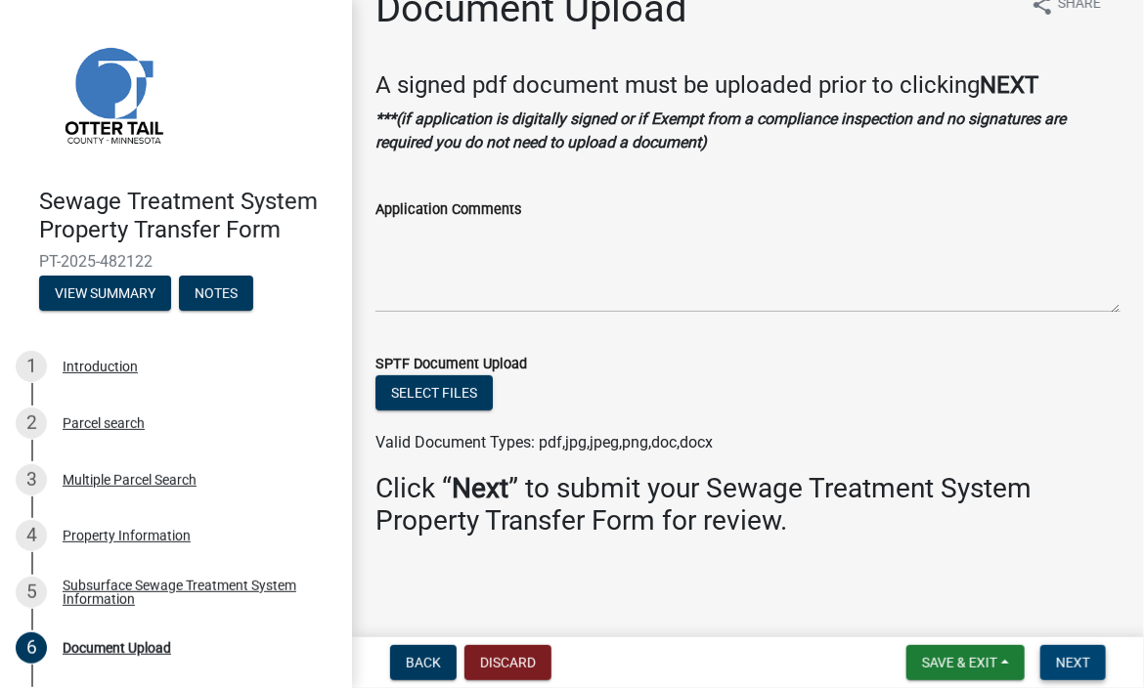
click at [1068, 656] on span "Next" at bounding box center [1073, 663] width 34 height 16
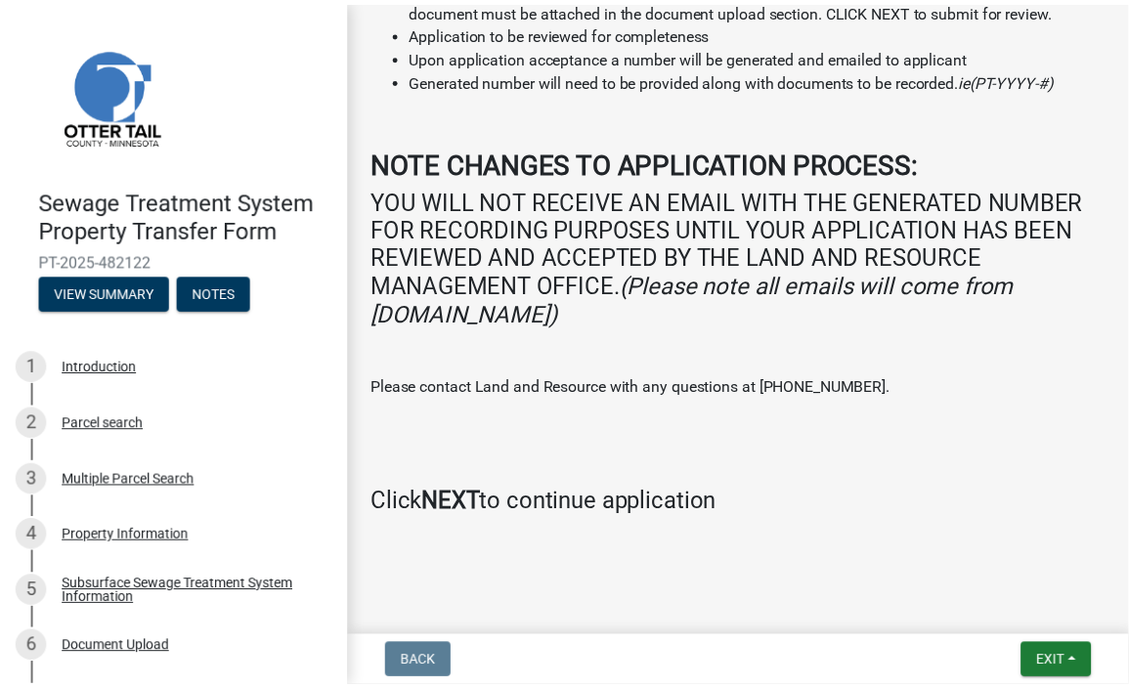
scroll to position [481, 0]
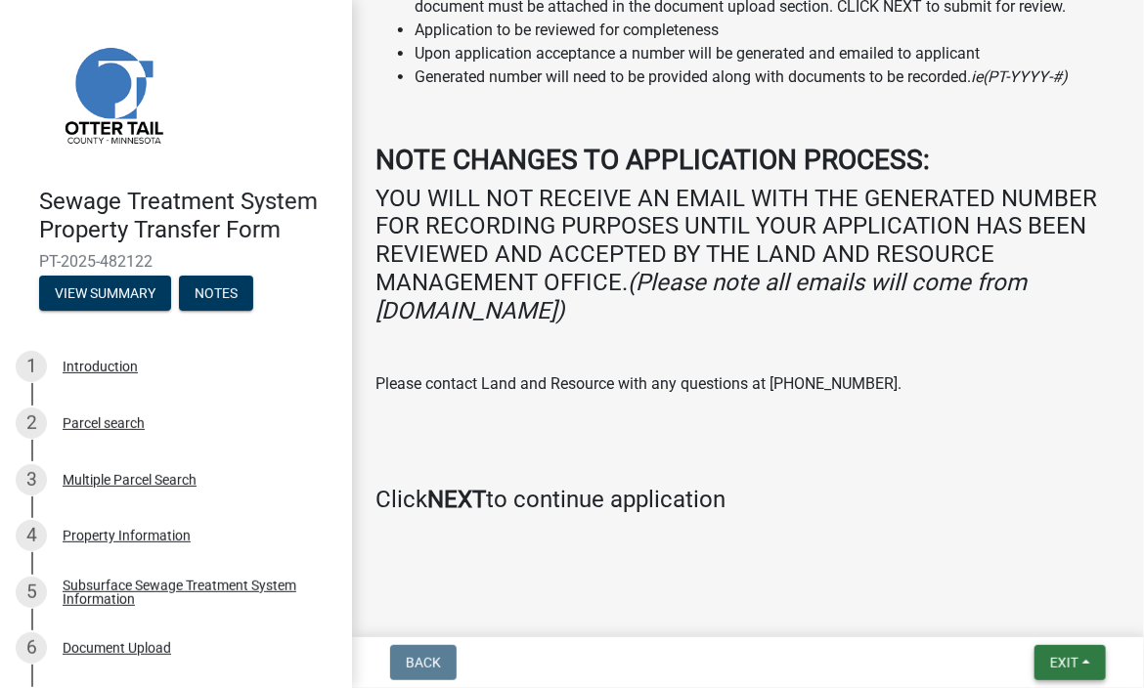
click at [1066, 667] on span "Exit" at bounding box center [1064, 663] width 28 height 16
click at [1001, 615] on button "Save & Exit" at bounding box center [1029, 612] width 156 height 47
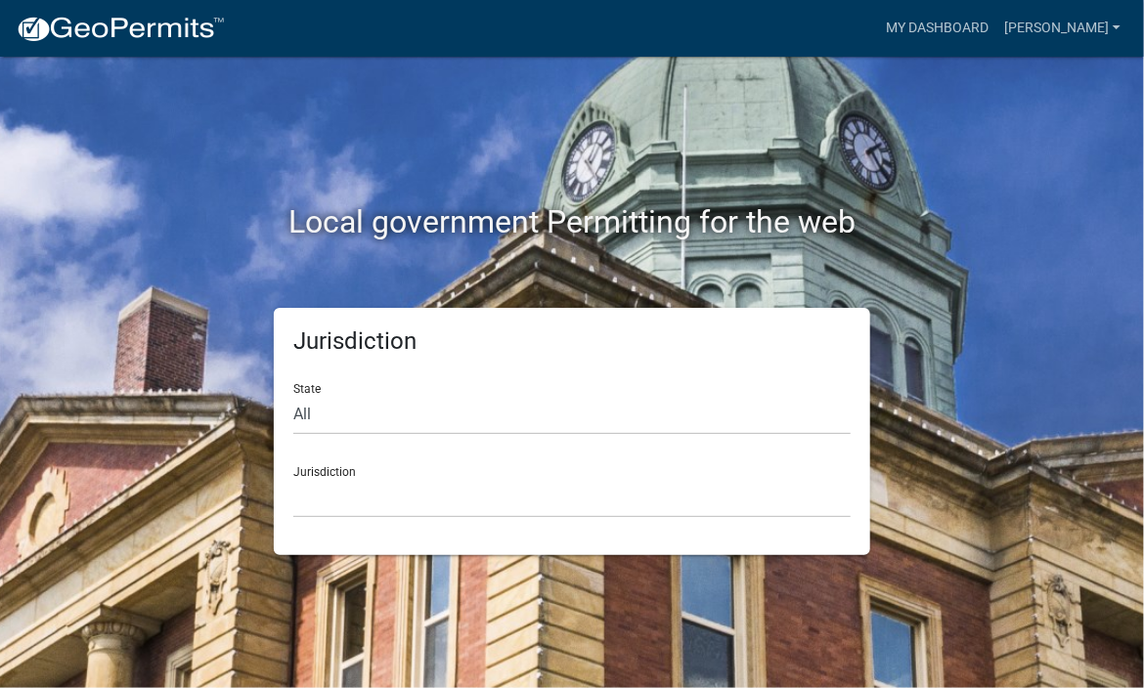
click at [961, 219] on h2 "Local government Permitting for the web" at bounding box center [571, 221] width 909 height 37
click at [1095, 23] on link "[PERSON_NAME]" at bounding box center [1062, 28] width 132 height 37
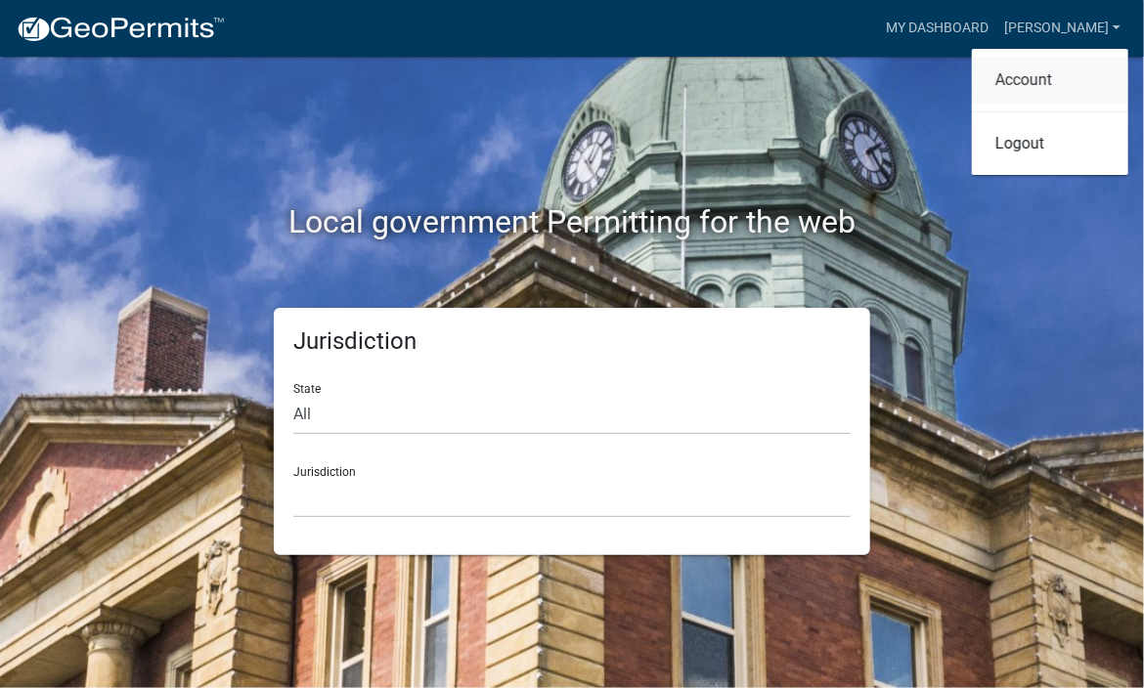
click at [1001, 76] on link "Account" at bounding box center [1050, 80] width 156 height 47
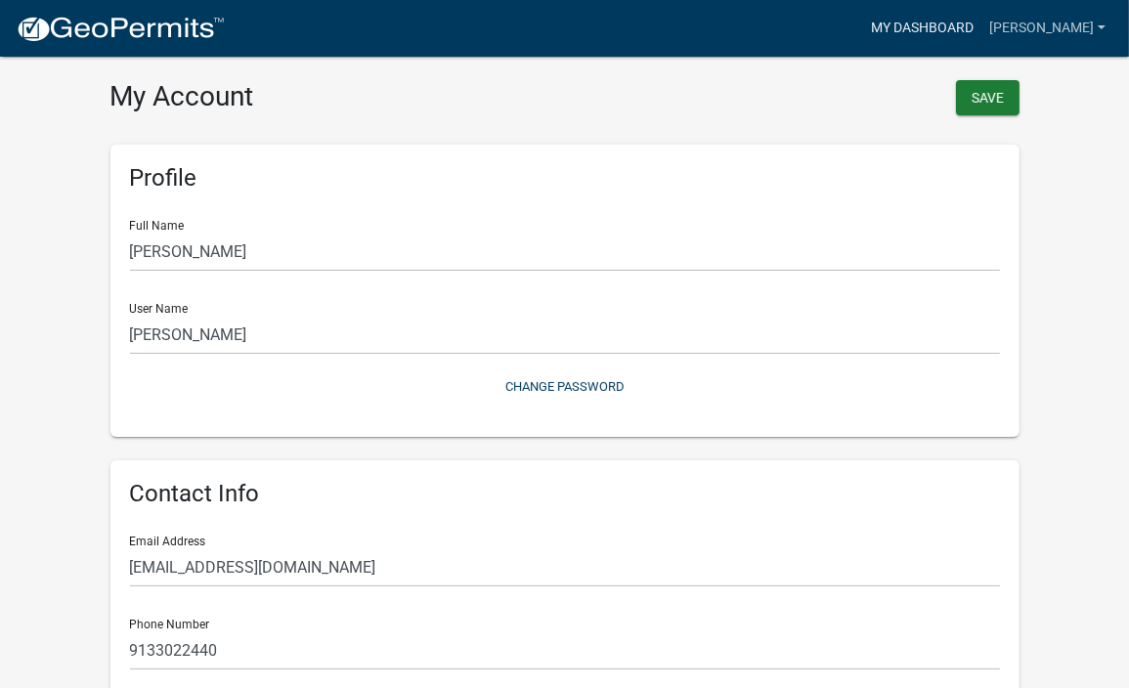
click at [943, 22] on link "My Dashboard" at bounding box center [922, 28] width 118 height 37
